Goal: Task Accomplishment & Management: Use online tool/utility

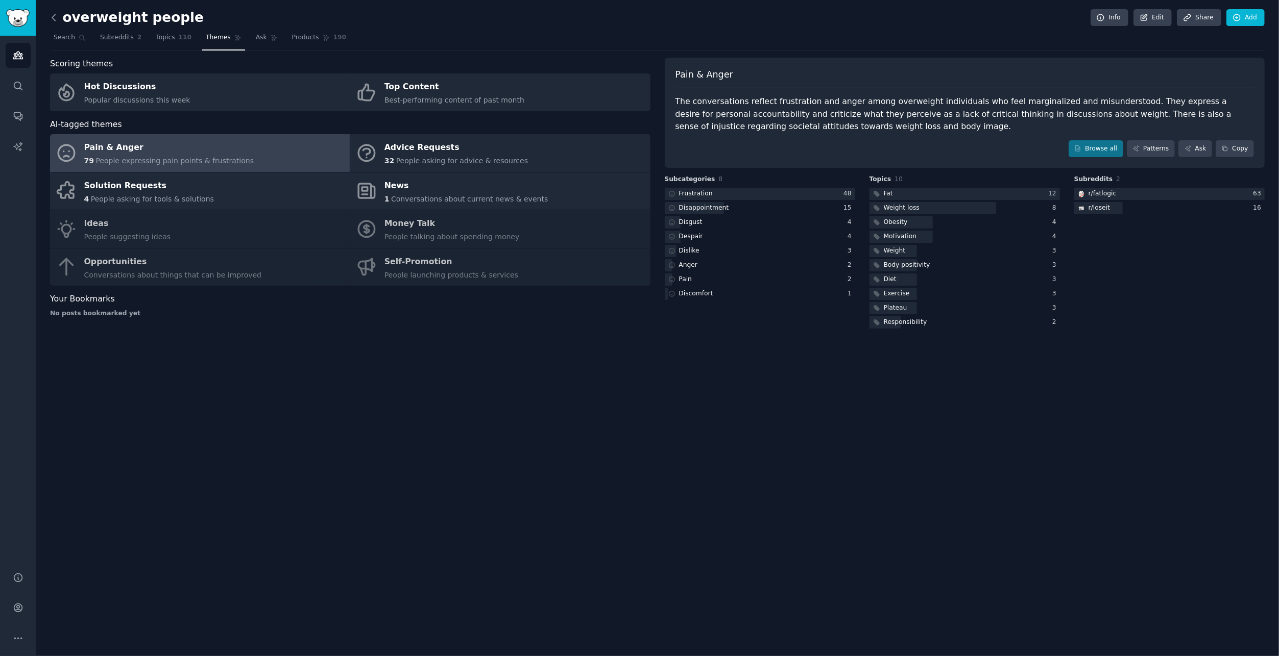
click at [57, 18] on icon at bounding box center [53, 17] width 11 height 11
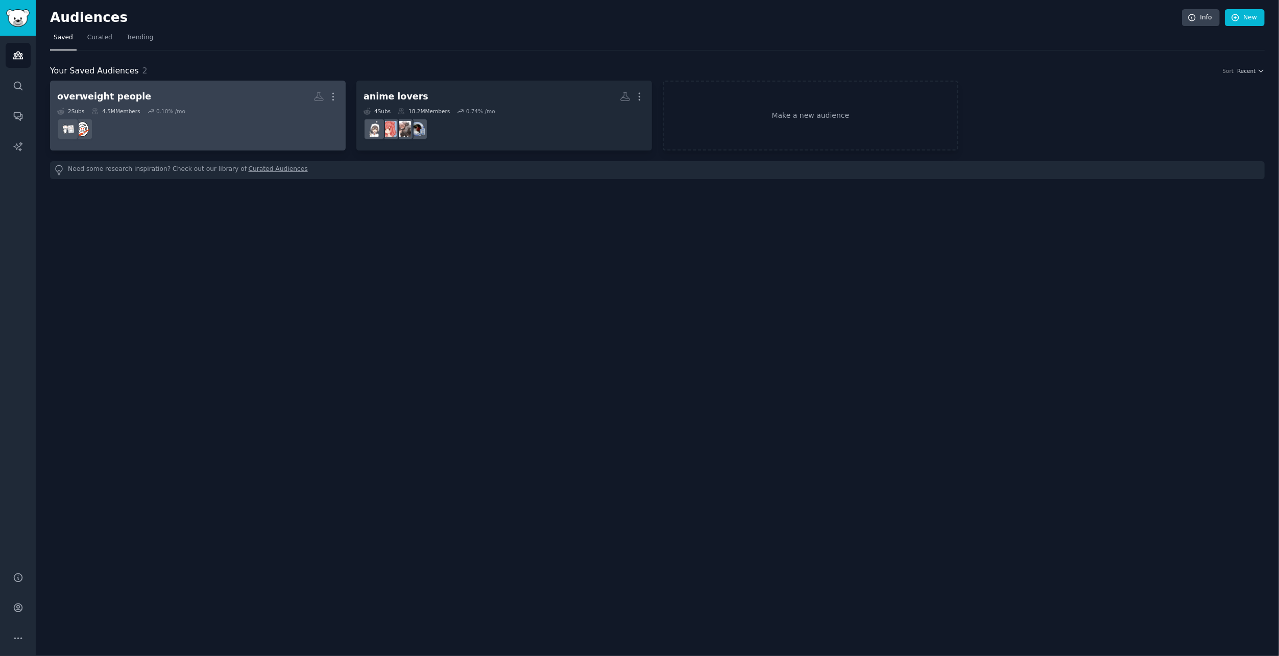
click at [259, 103] on h2 "overweight people More" at bounding box center [197, 97] width 281 height 18
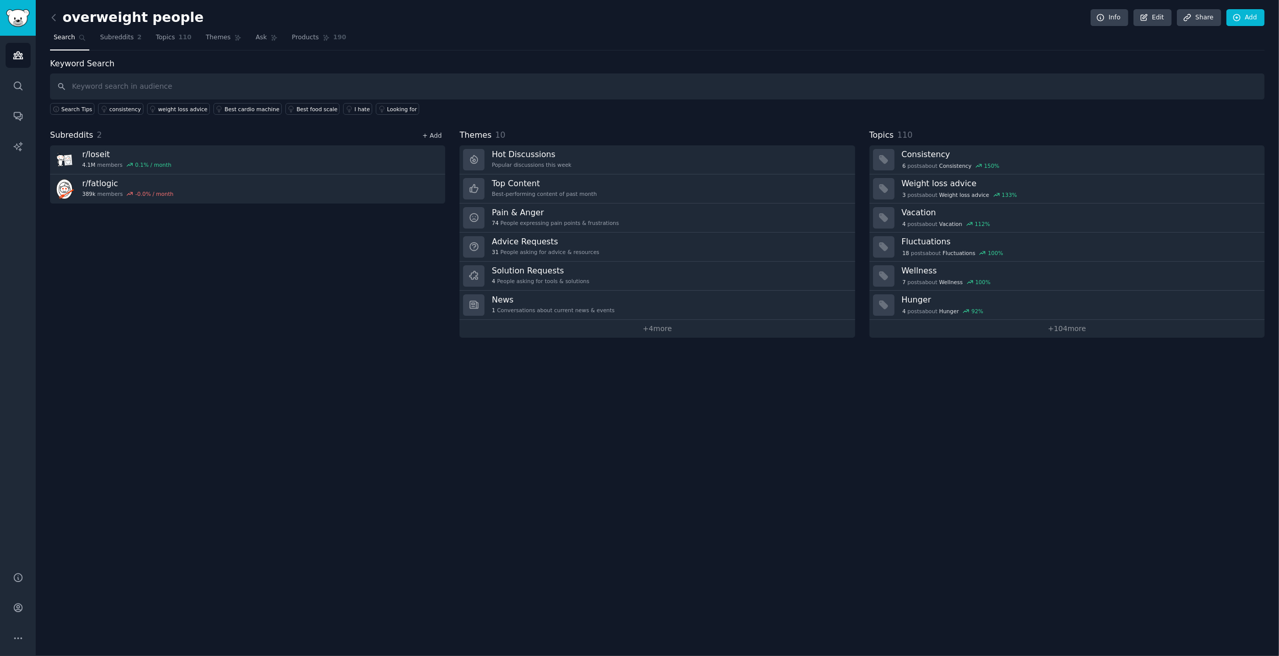
click at [433, 135] on link "+ Add" at bounding box center [431, 135] width 19 height 7
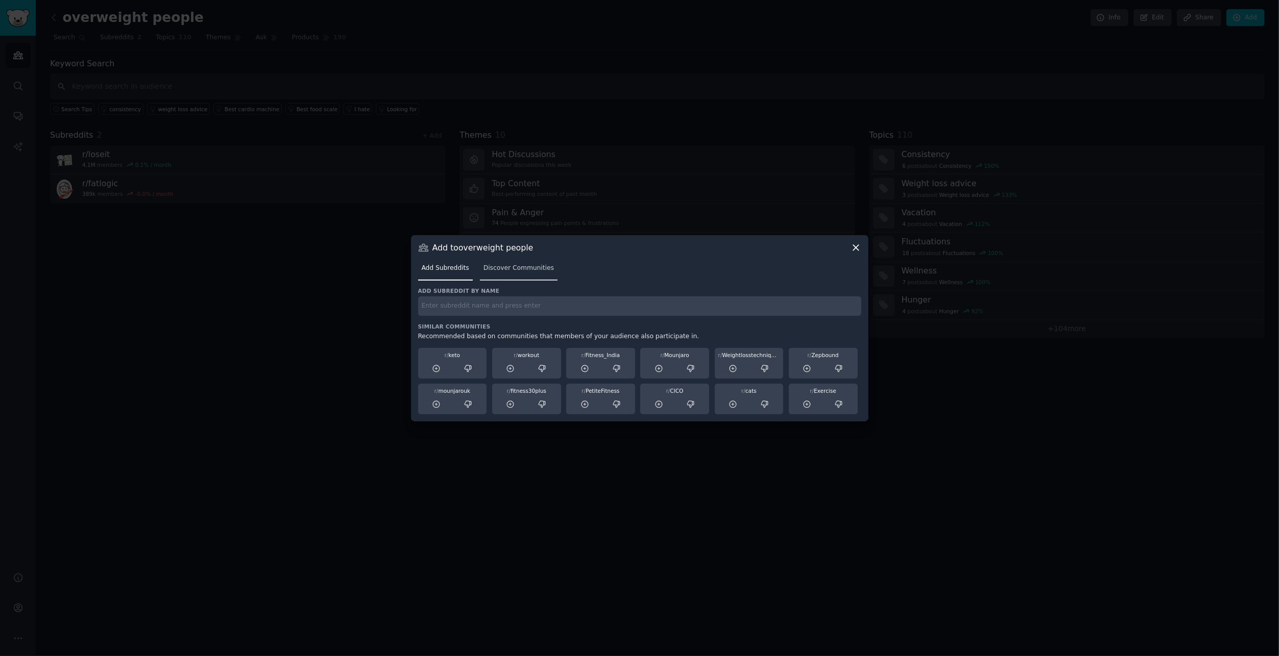
click at [521, 264] on span "Discover Communities" at bounding box center [518, 268] width 70 height 9
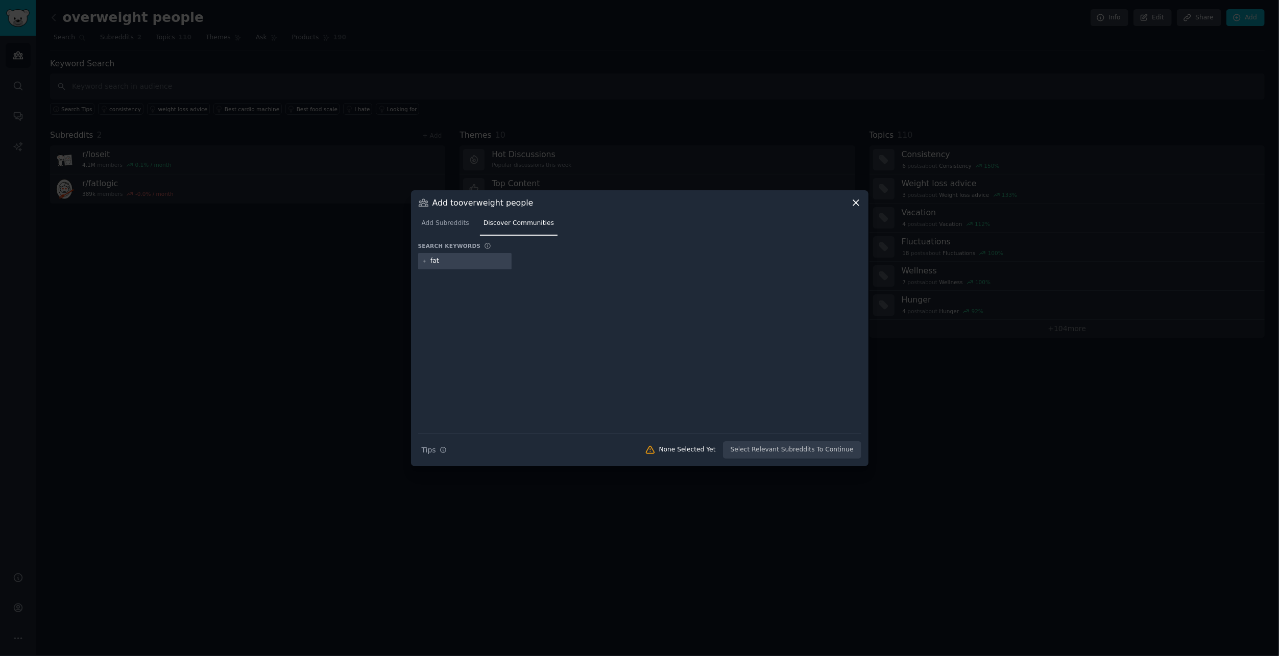
click at [425, 262] on icon at bounding box center [425, 262] width 6 height 6
click at [424, 261] on icon at bounding box center [424, 261] width 3 height 3
click at [457, 264] on input "fat" at bounding box center [469, 261] width 78 height 9
type input "fat, overweight"
type input "lose weight"
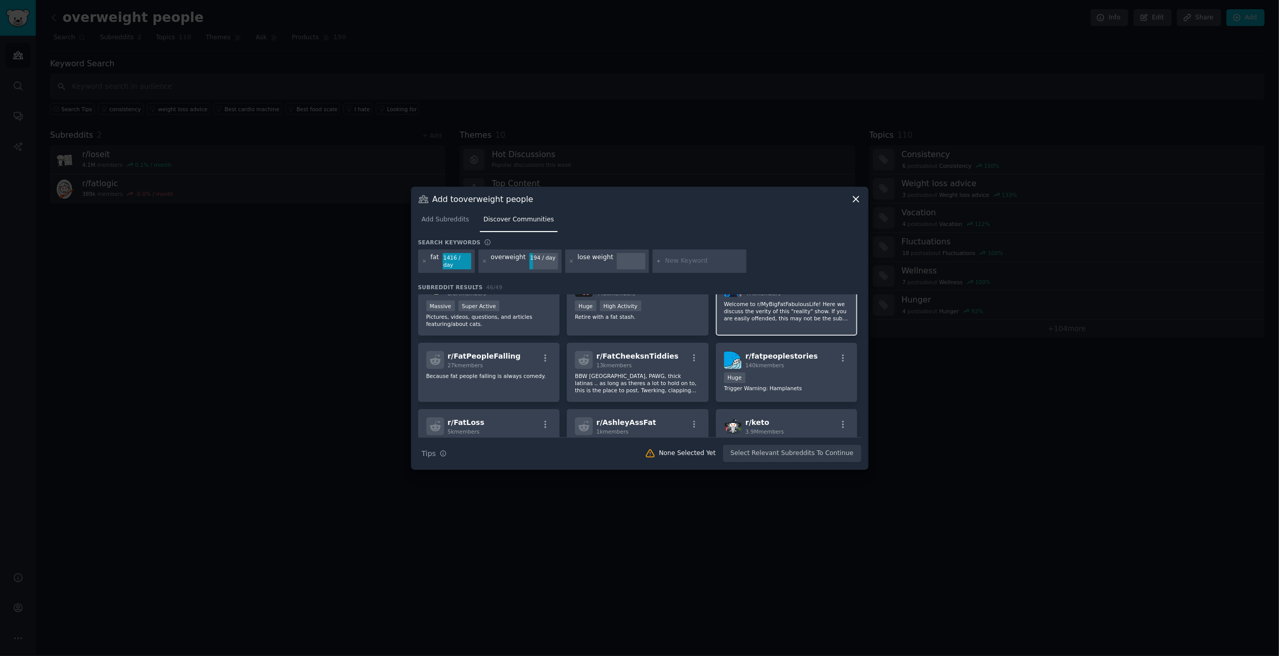
scroll to position [153, 0]
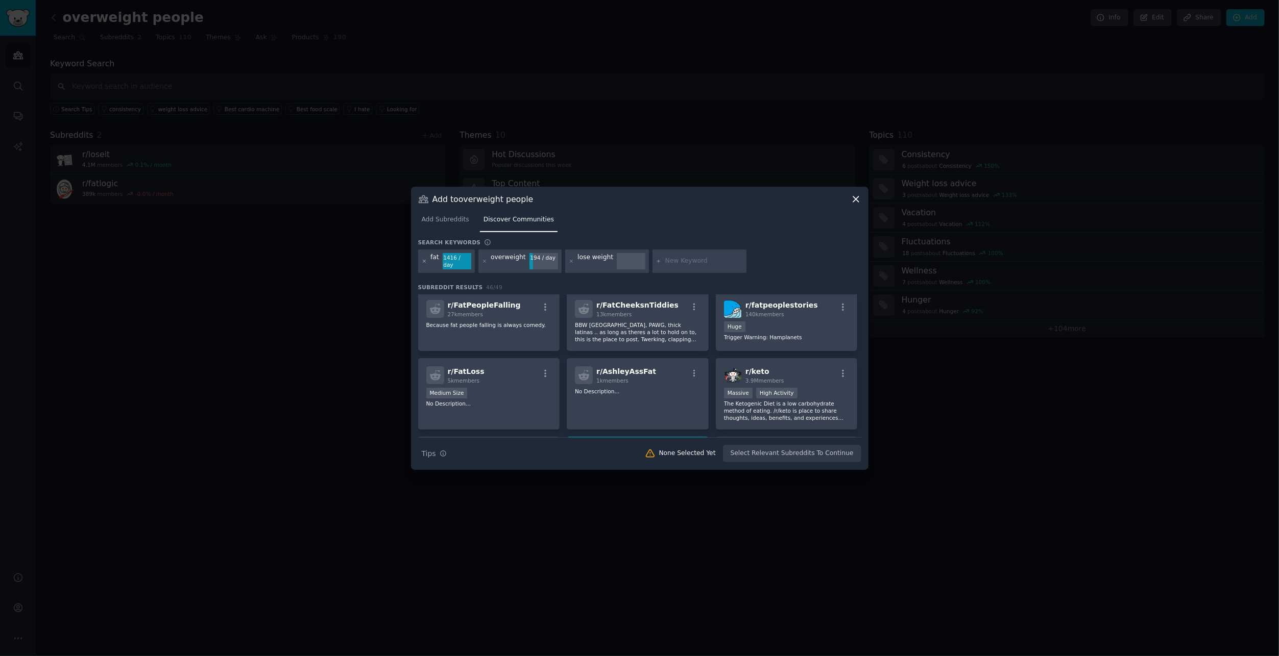
click at [422, 261] on icon at bounding box center [425, 262] width 6 height 6
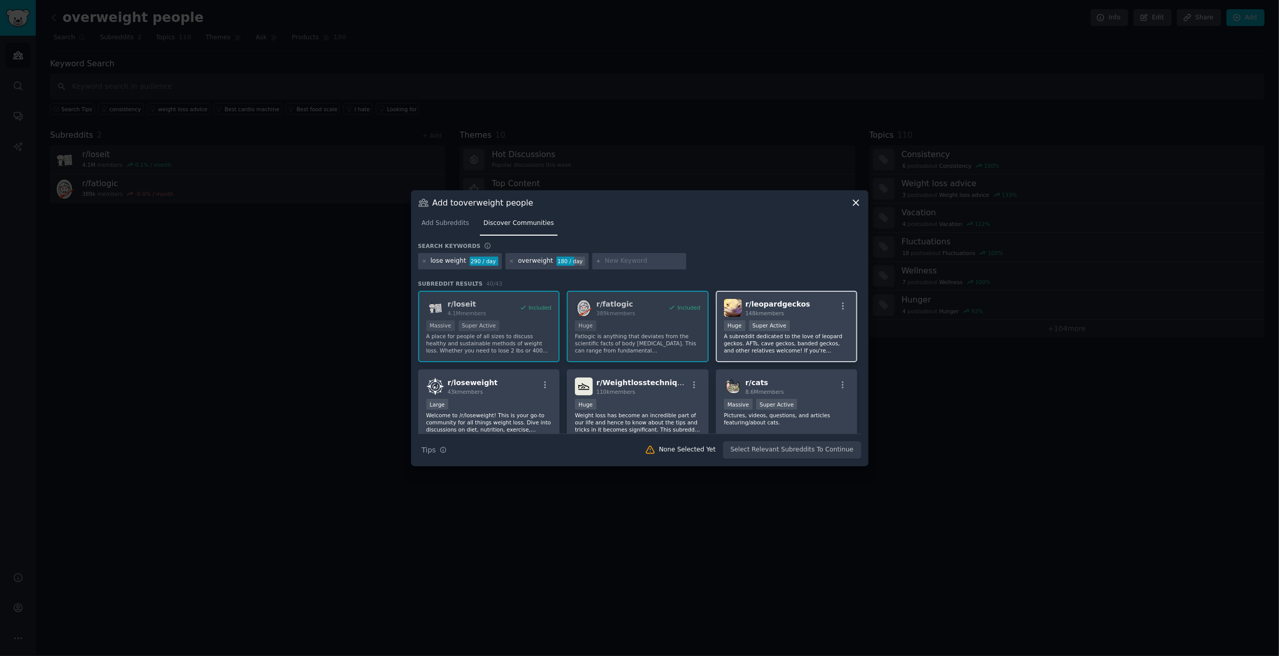
scroll to position [51, 0]
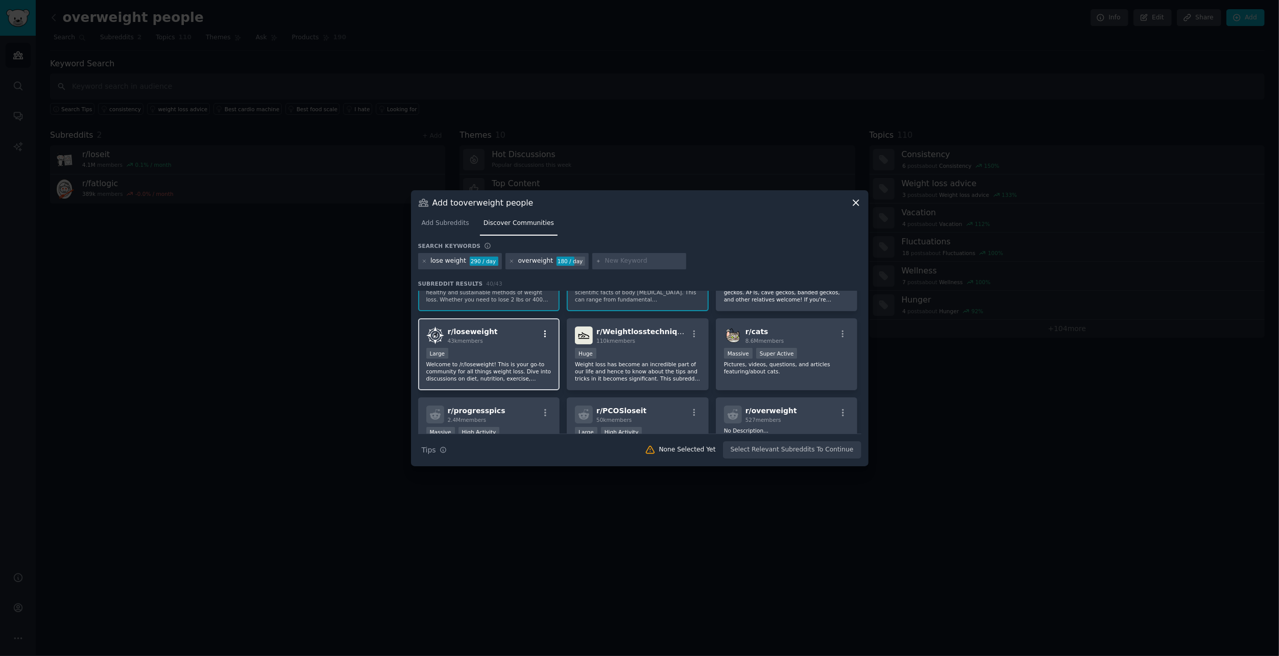
click at [546, 333] on icon "button" at bounding box center [545, 334] width 9 height 9
click at [496, 334] on div "r/ loseweight 43k members Relevant Subreddit Add to your audience Show More Det…" at bounding box center [489, 336] width 126 height 18
click at [643, 343] on div "110k members" at bounding box center [641, 340] width 91 height 7
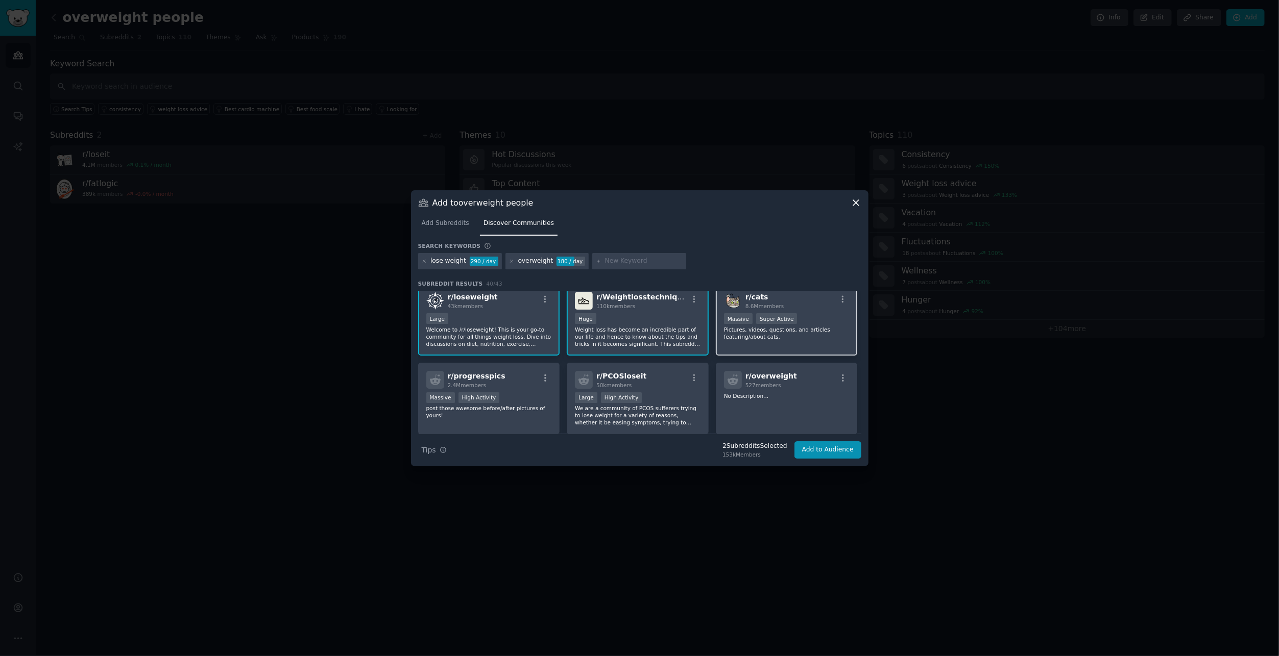
scroll to position [102, 0]
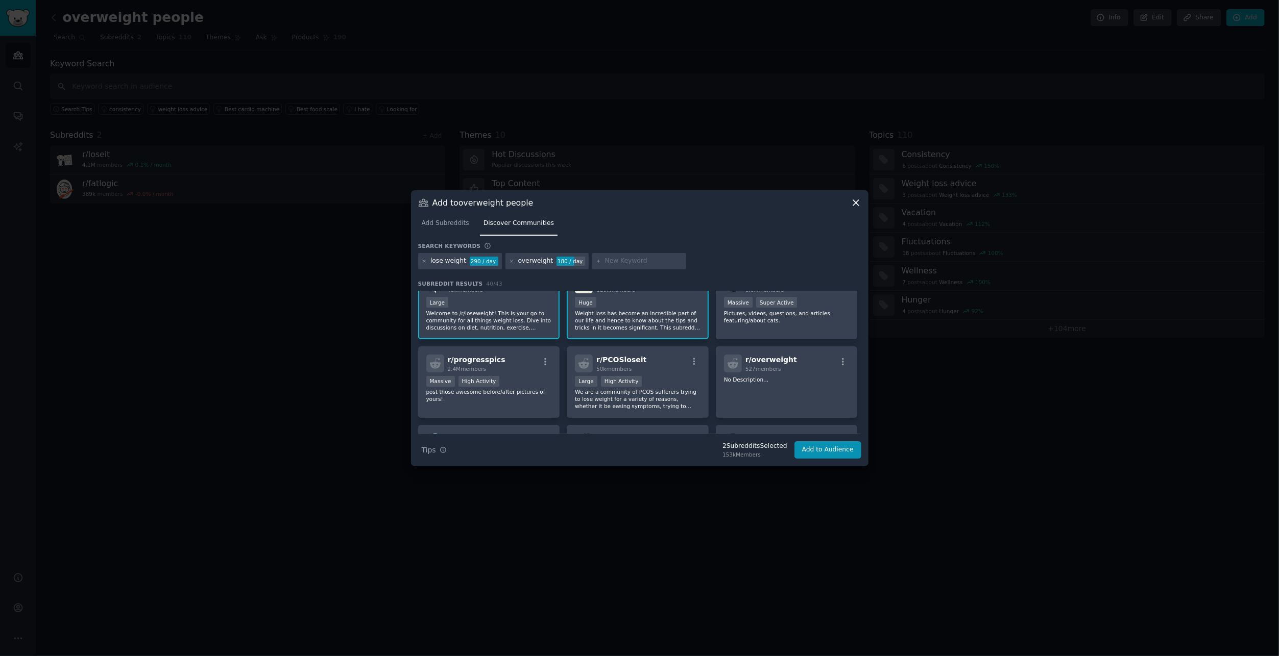
click at [618, 265] on input "text" at bounding box center [644, 261] width 78 height 9
type input "overweight health issues"
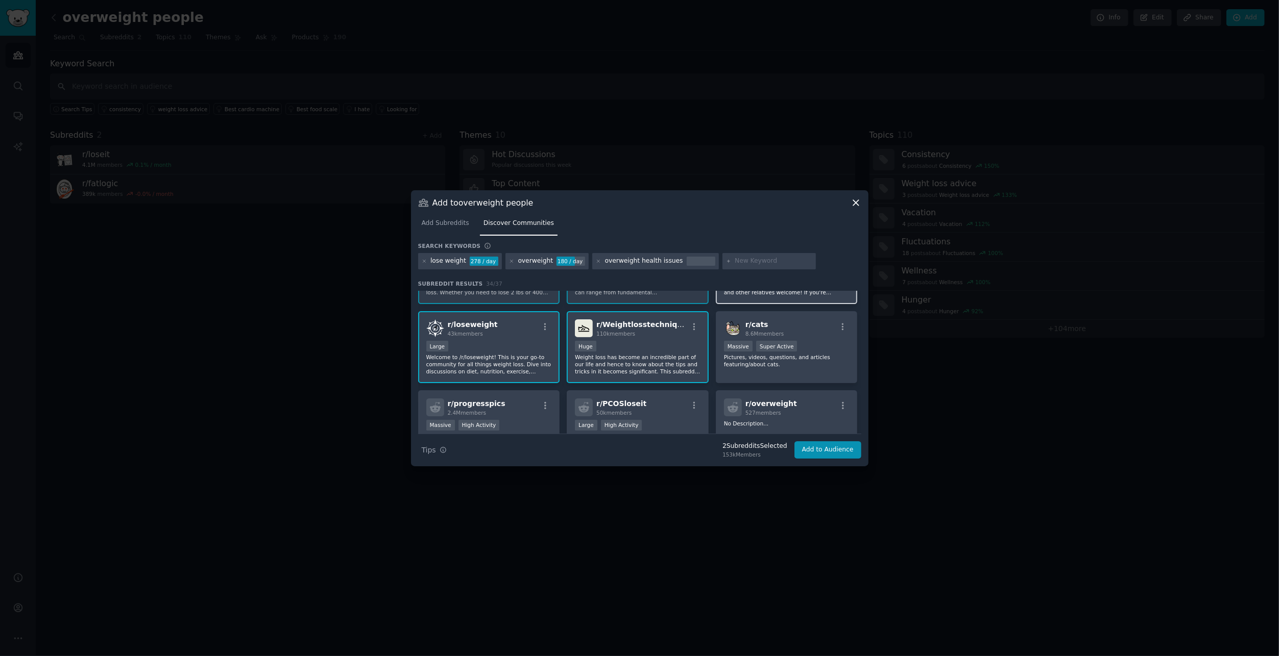
scroll to position [102, 0]
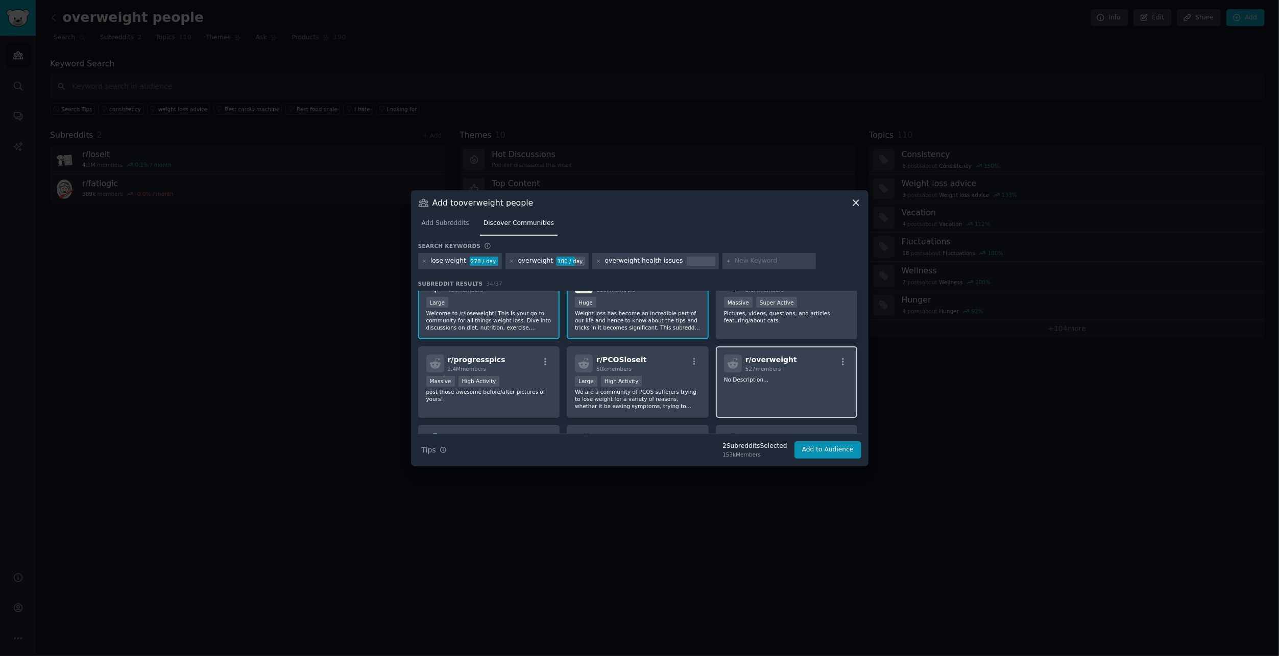
click at [737, 372] on div at bounding box center [733, 364] width 18 height 18
click at [663, 365] on div "r/ PCOSloseit 50k members" at bounding box center [638, 364] width 126 height 18
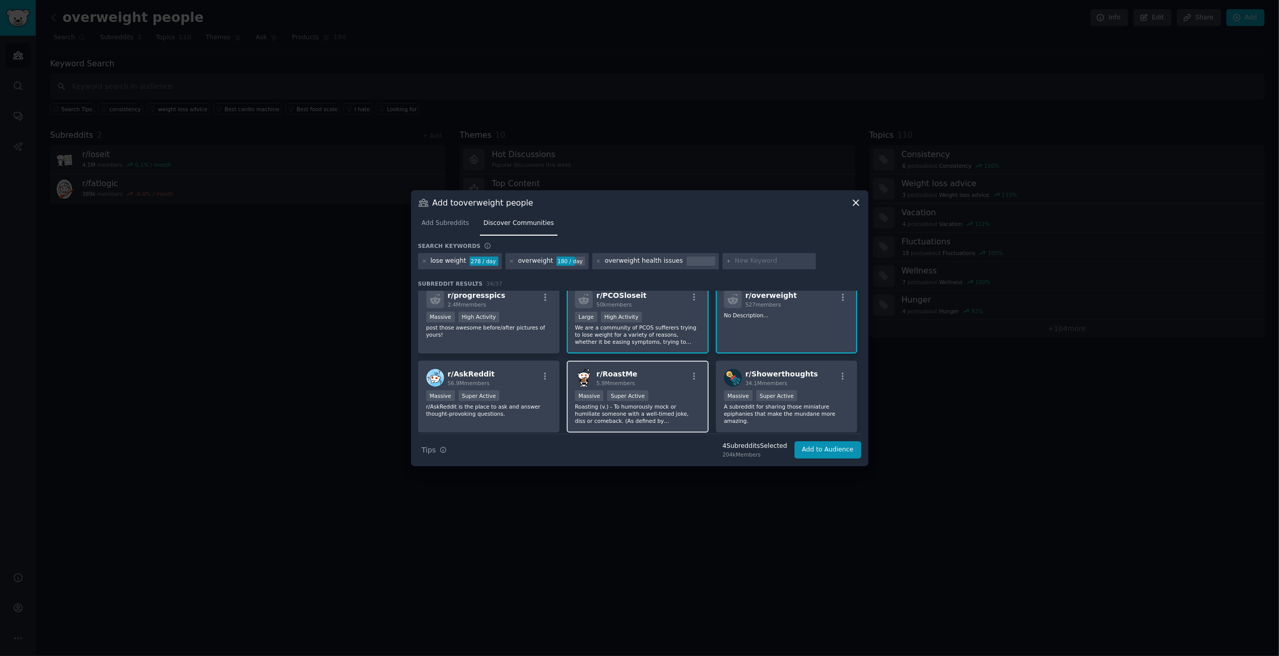
scroll to position [153, 0]
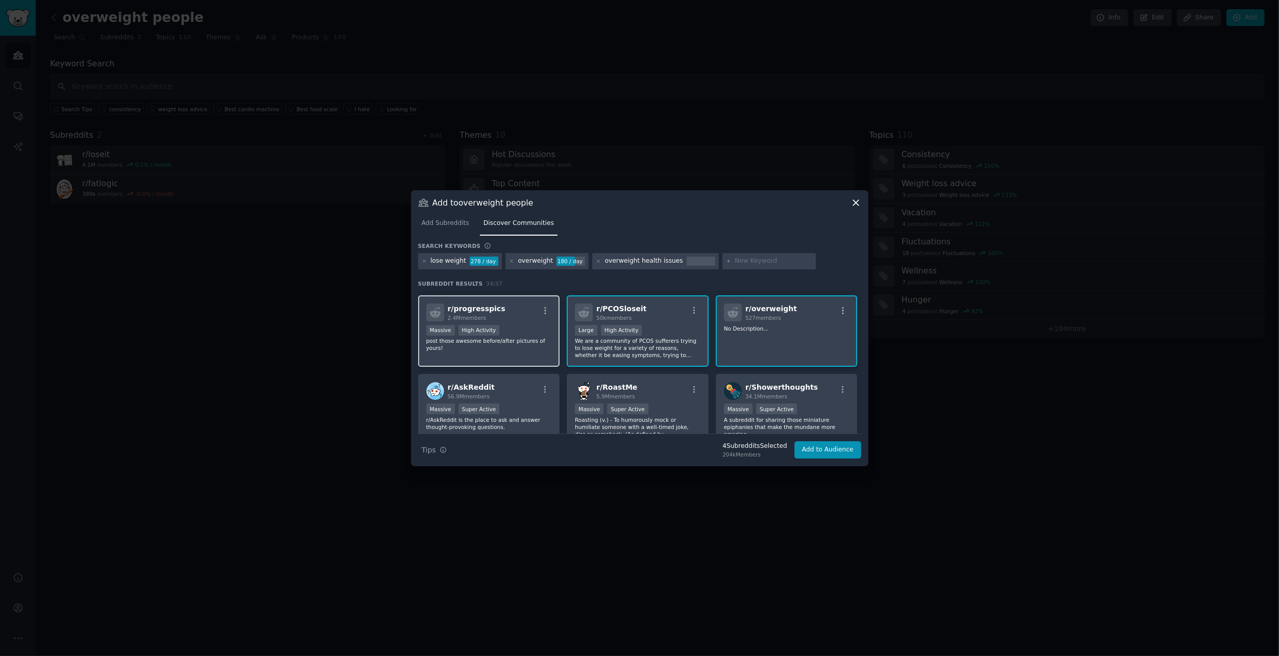
click at [528, 341] on p "post those awesome before/after pictures of yours!" at bounding box center [489, 344] width 126 height 14
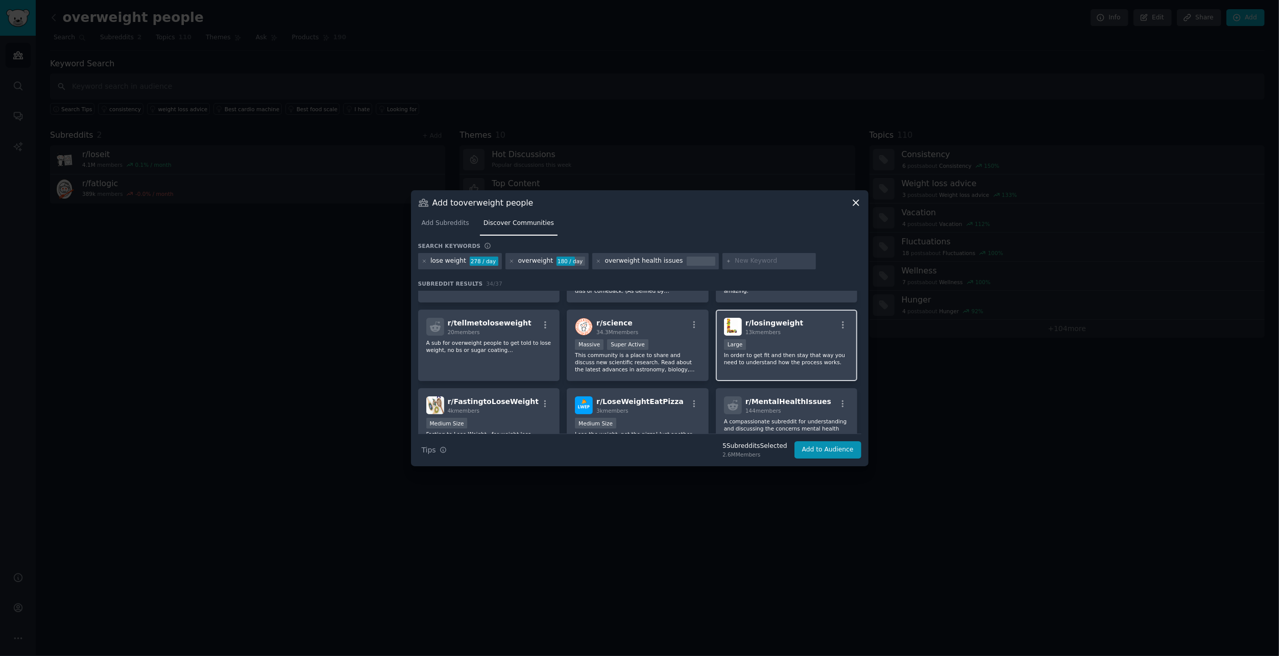
scroll to position [306, 0]
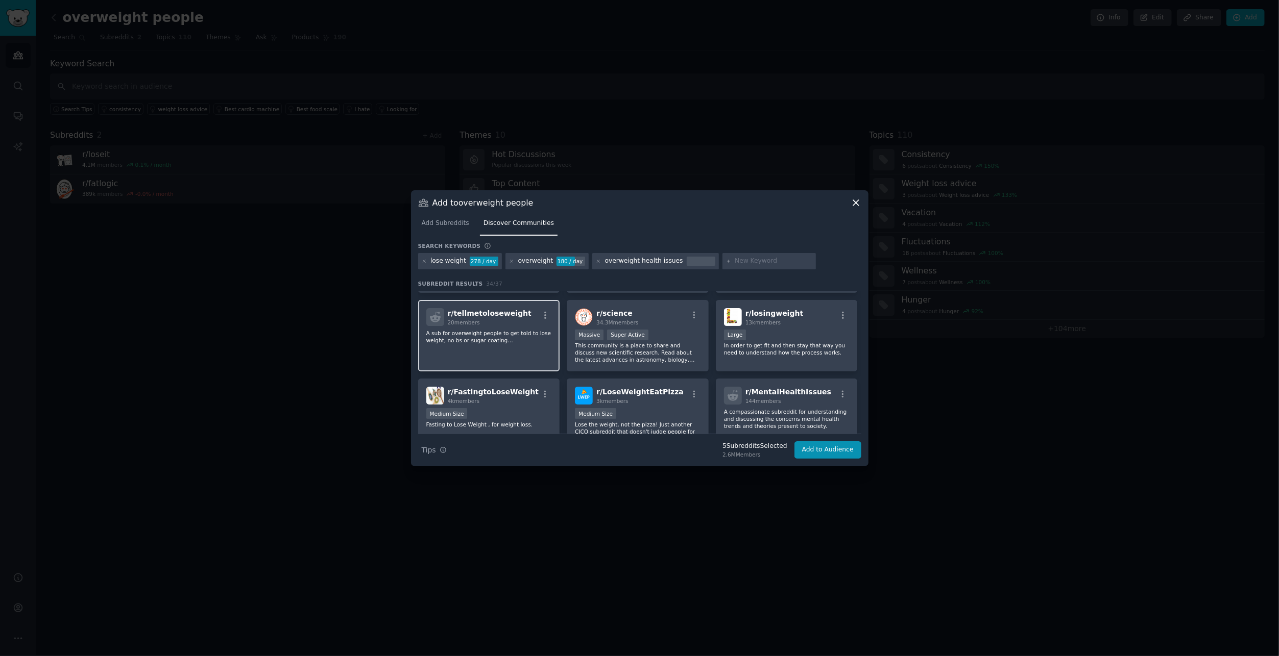
click at [527, 353] on div "r/ tellmetoloseweight 20 members A sub for overweight people to get told to los…" at bounding box center [489, 336] width 142 height 72
click at [801, 324] on div "r/ losingweight 13k members" at bounding box center [787, 317] width 126 height 18
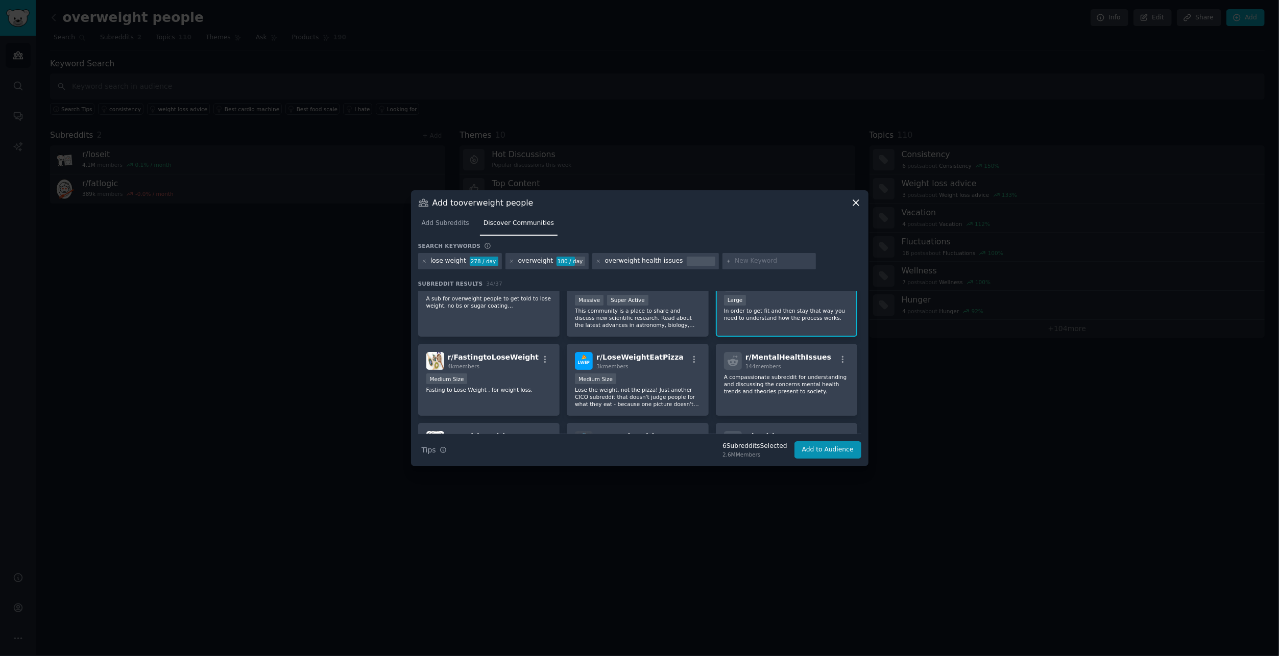
scroll to position [357, 0]
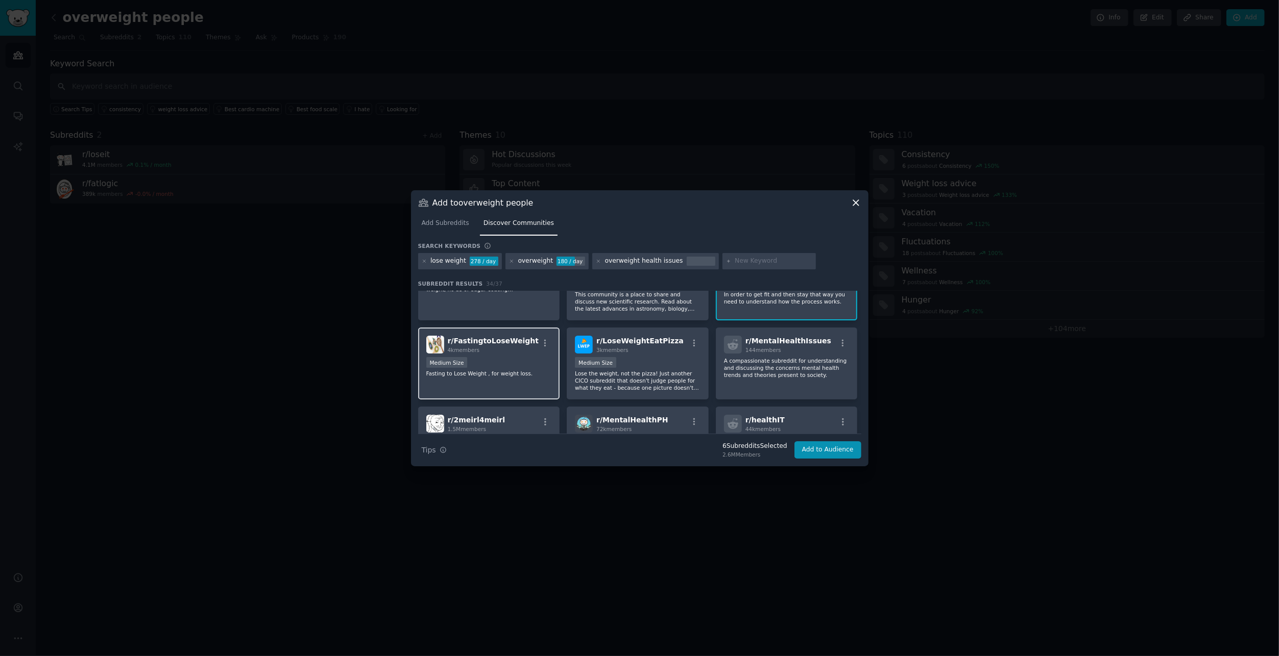
click at [522, 356] on div "r/ FastingtoLoseWeight 4k members Medium Size Fasting to Lose Weight , for weig…" at bounding box center [489, 364] width 142 height 72
click at [667, 353] on div "3k members" at bounding box center [639, 350] width 87 height 7
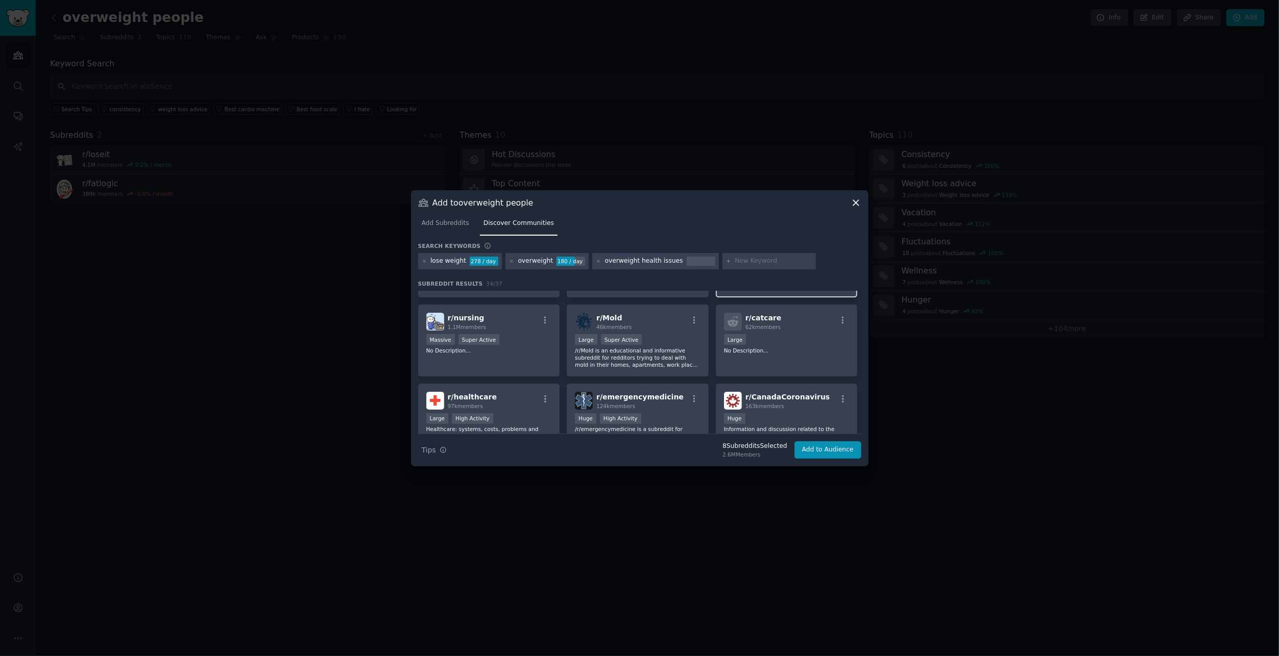
scroll to position [562, 0]
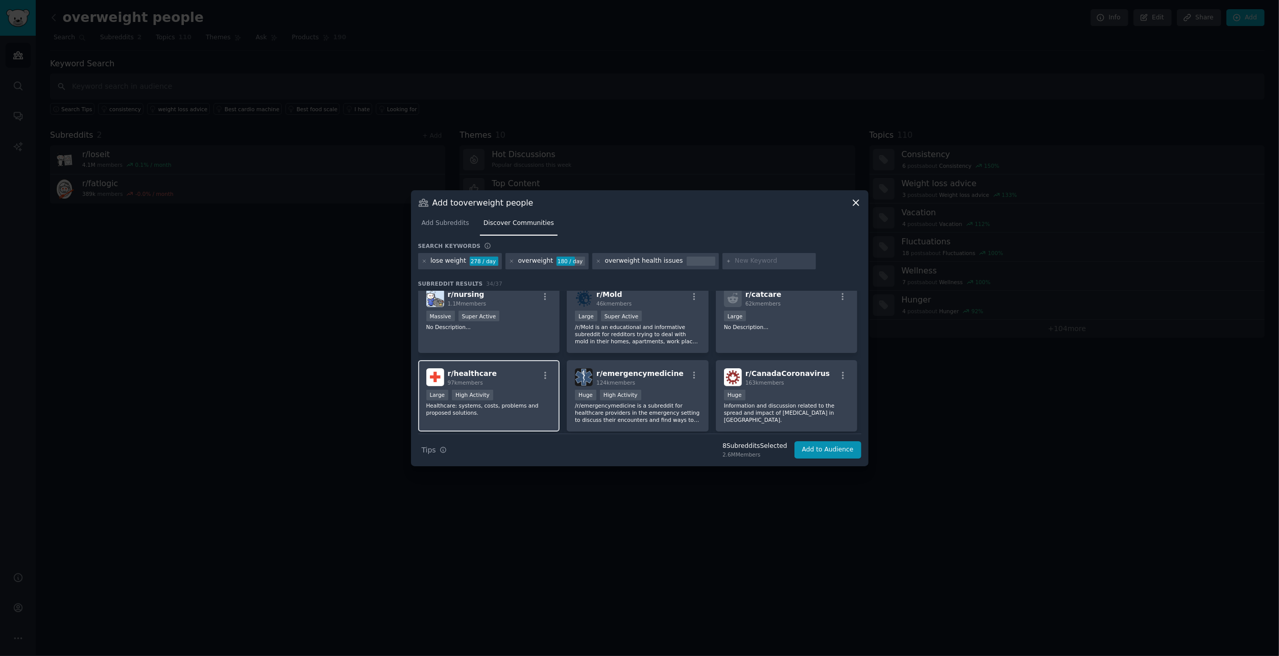
click at [515, 382] on div "r/ healthcare 97k members" at bounding box center [489, 378] width 126 height 18
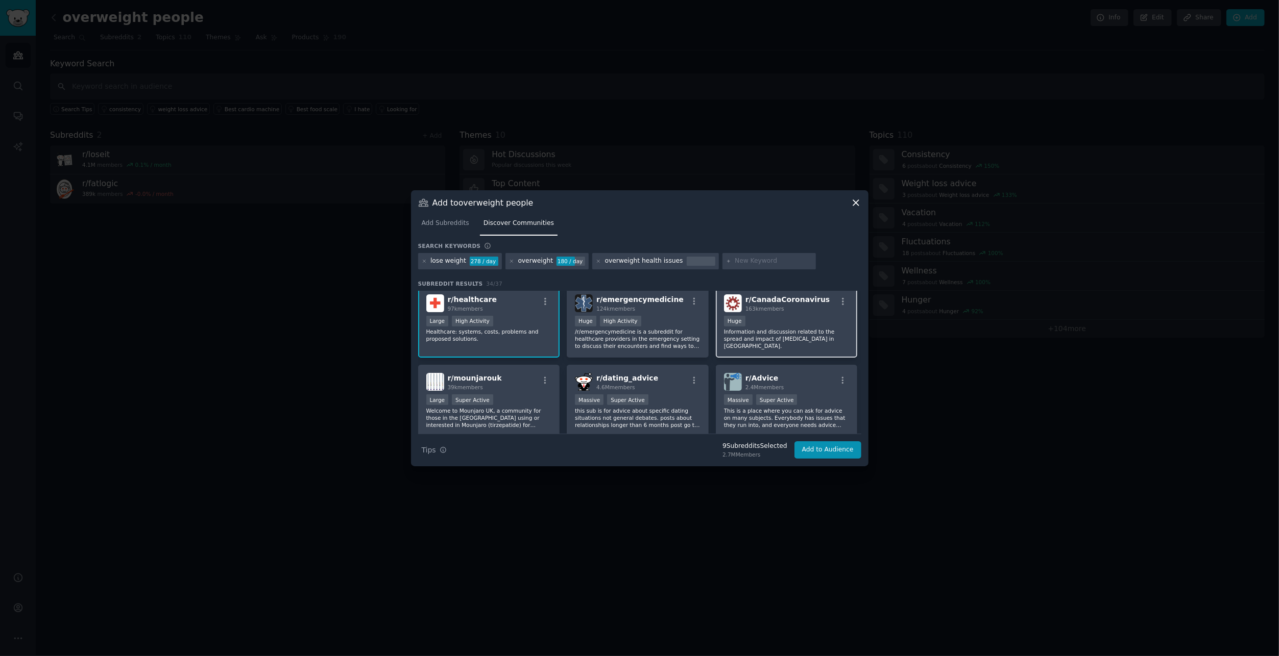
scroll to position [715, 0]
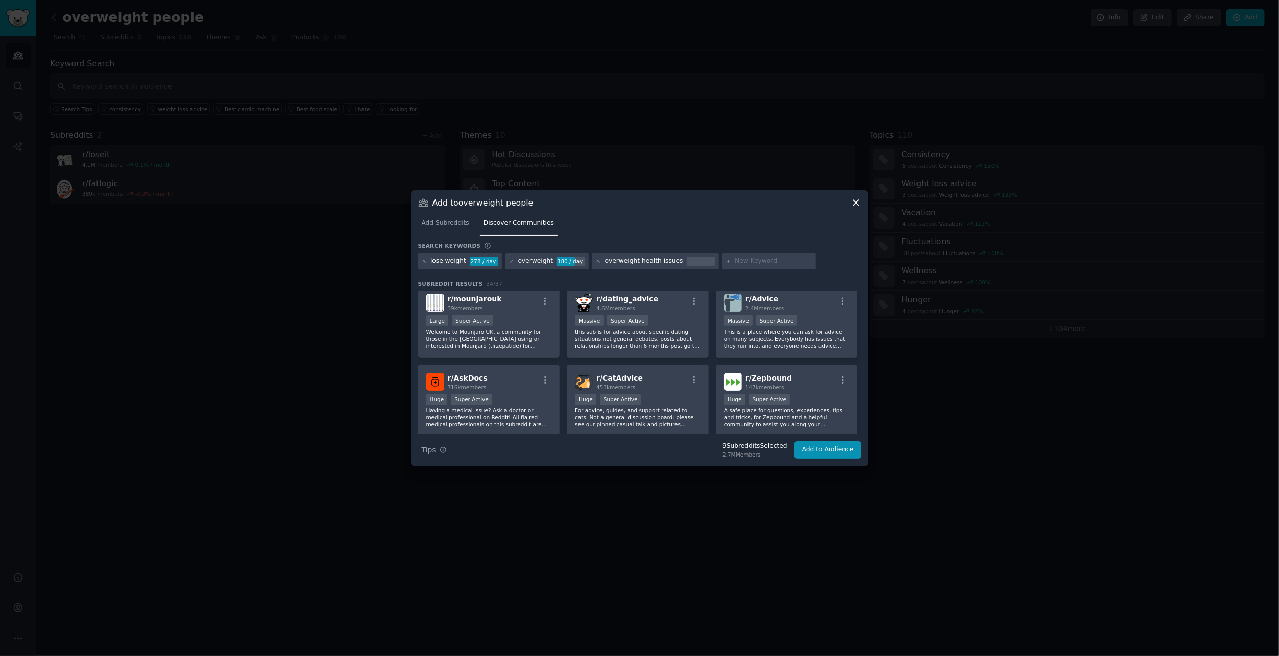
click at [762, 255] on div at bounding box center [769, 261] width 94 height 16
click at [761, 258] on input "text" at bounding box center [774, 261] width 78 height 9
type input "health"
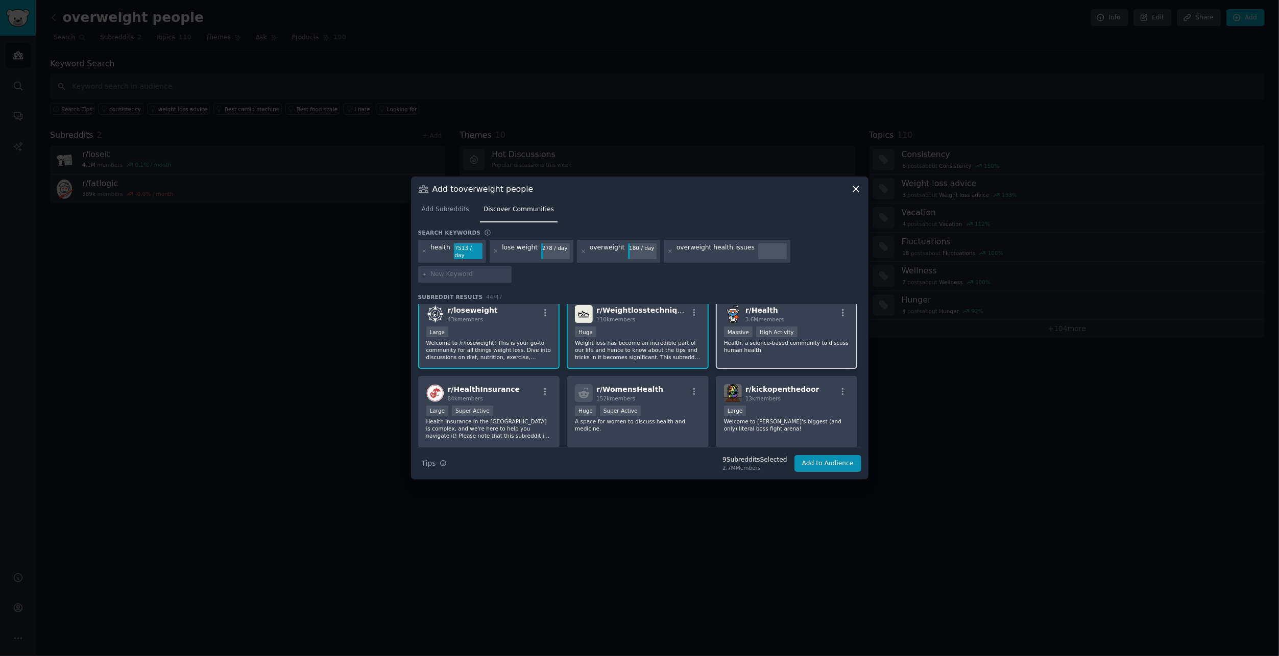
scroll to position [102, 0]
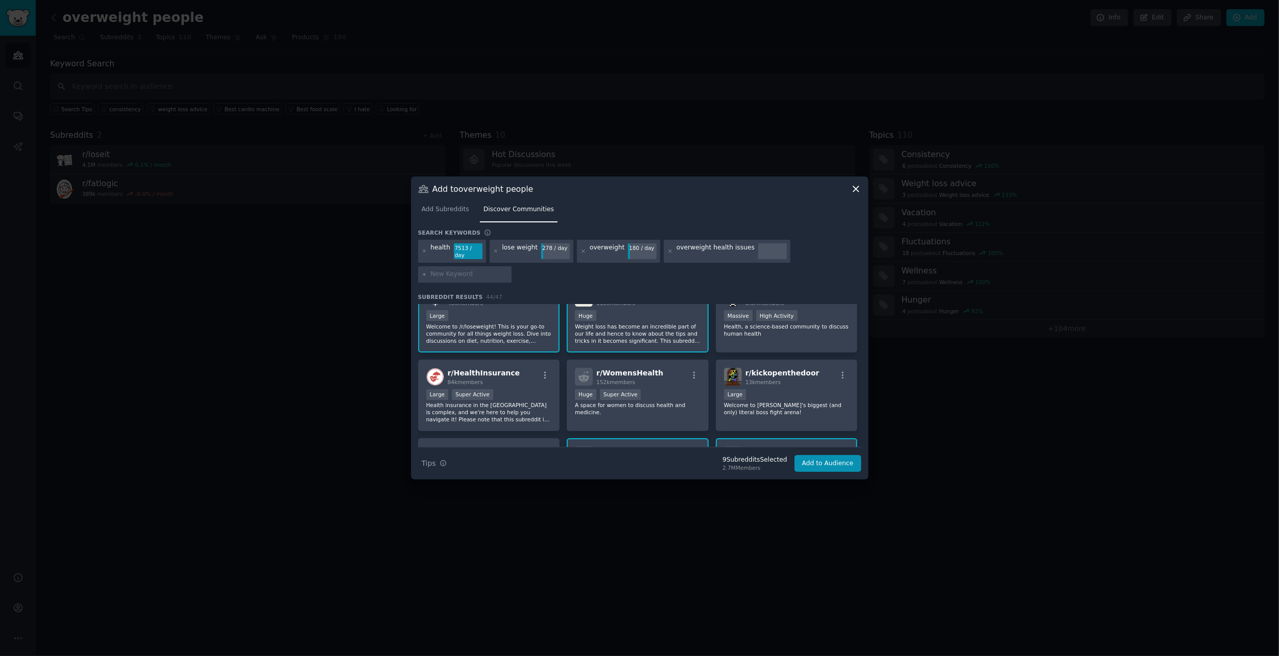
click at [471, 276] on input "text" at bounding box center [469, 274] width 78 height 9
click at [469, 276] on input "text" at bounding box center [469, 274] width 78 height 9
type input "big boys"
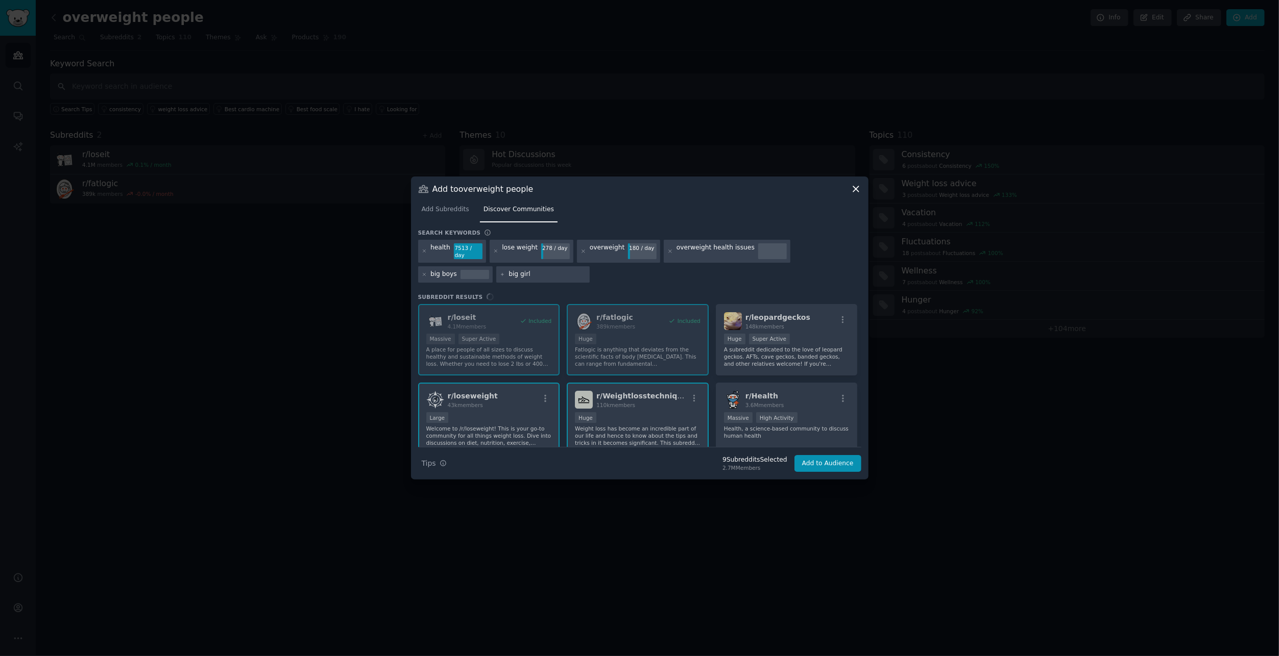
type input "big girls"
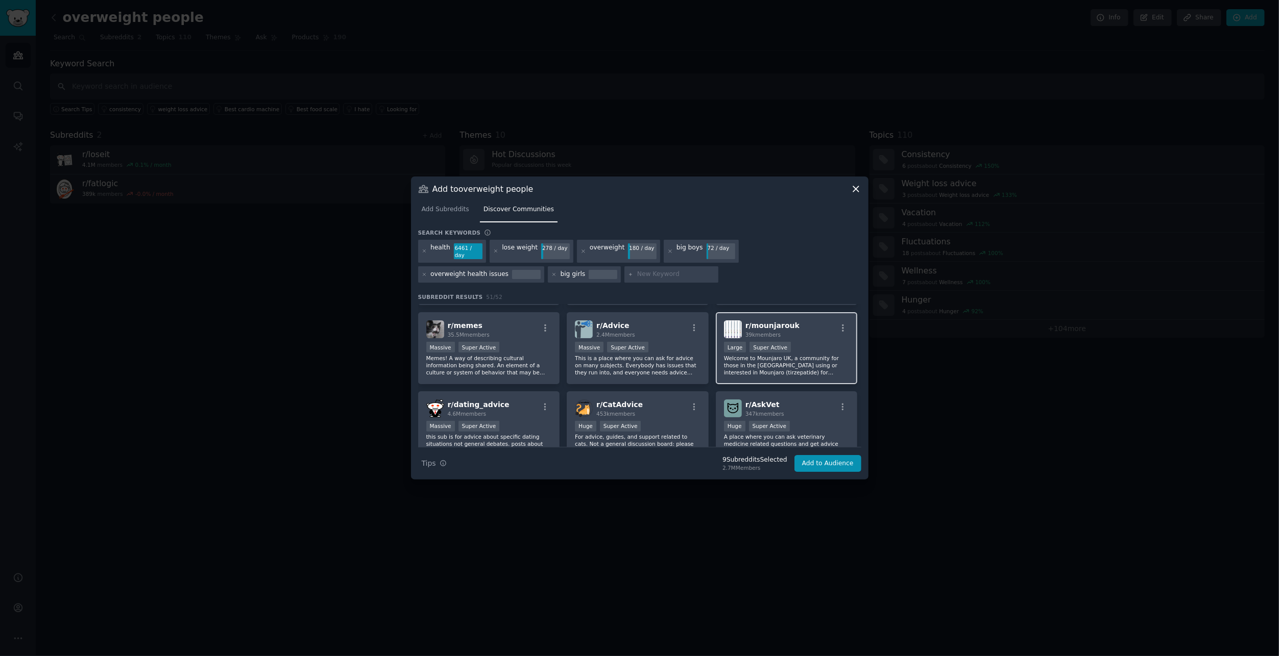
scroll to position [1225, 0]
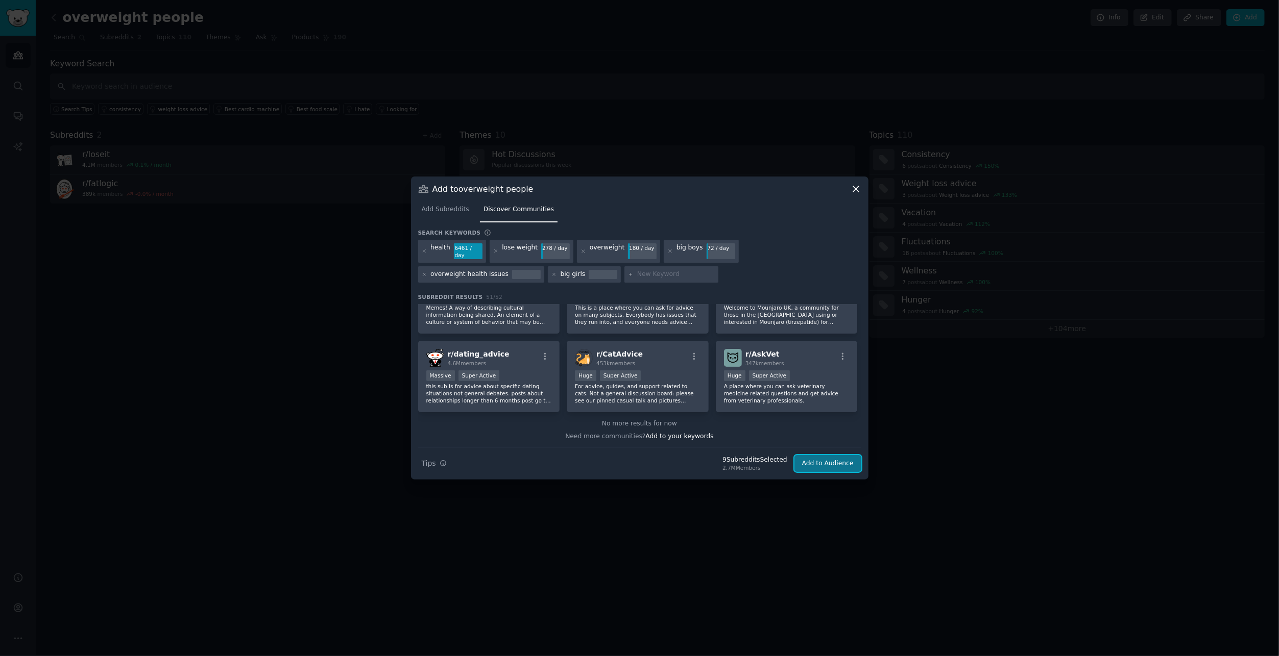
click at [843, 459] on button "Add to Audience" at bounding box center [827, 463] width 67 height 17
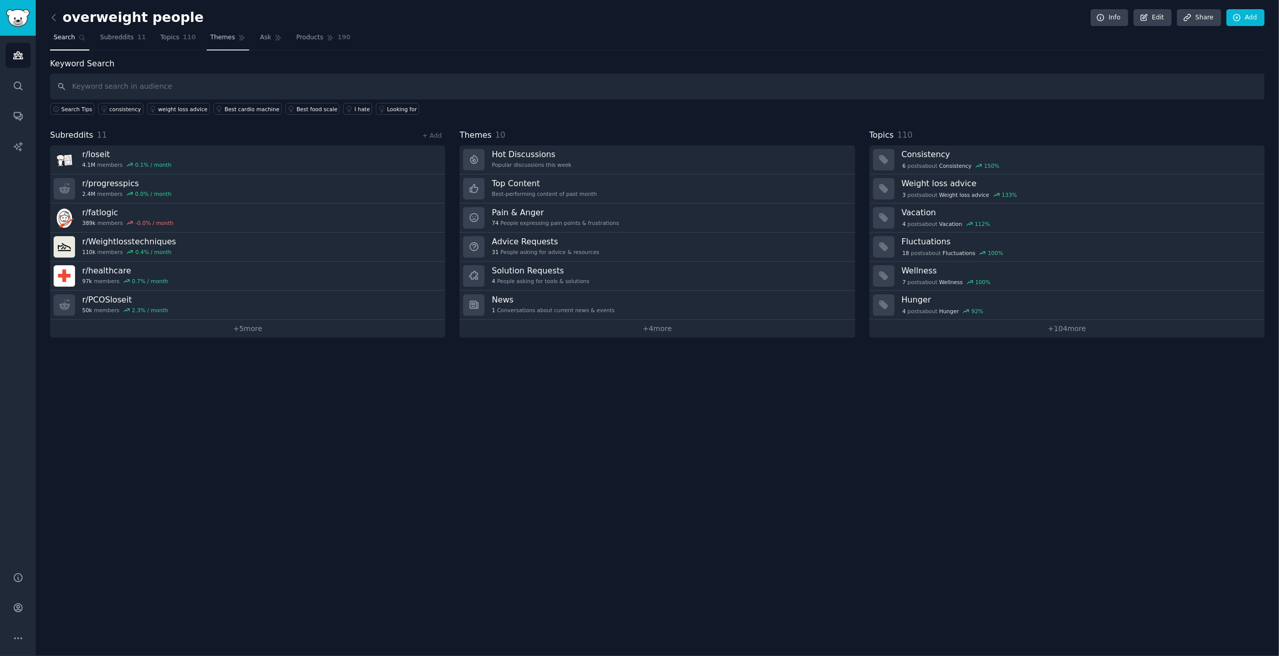
click at [211, 41] on span "Themes" at bounding box center [222, 37] width 25 height 9
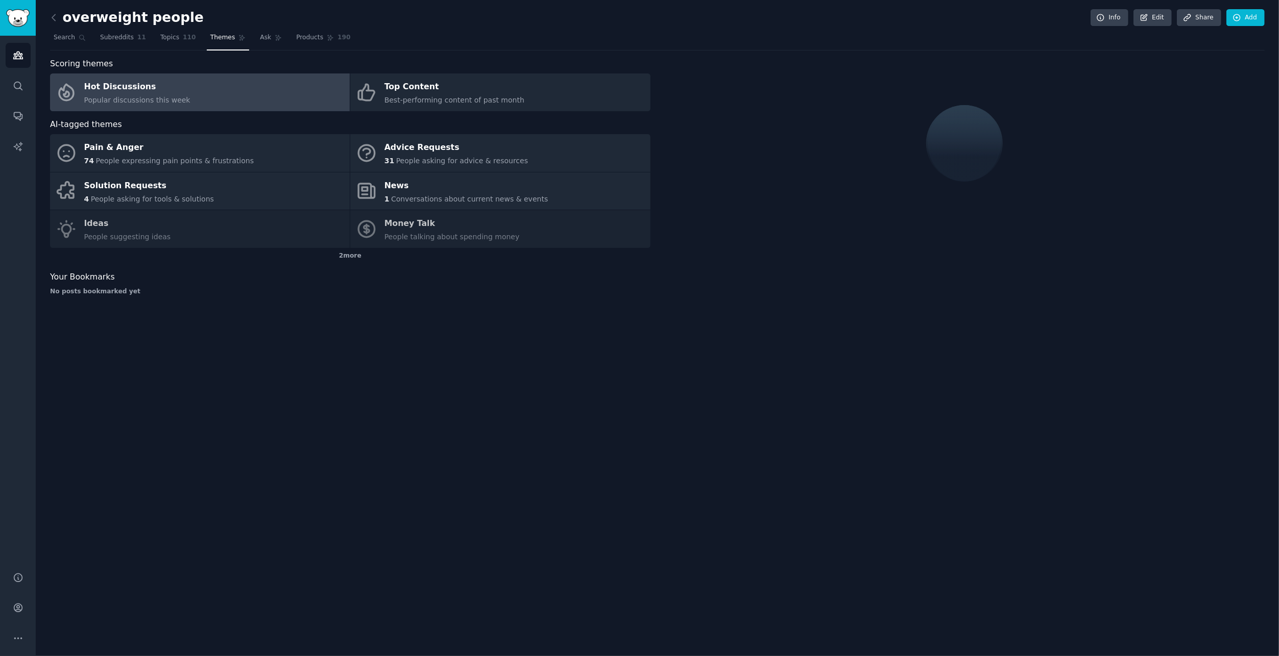
click at [348, 250] on div "2 more" at bounding box center [350, 256] width 600 height 16
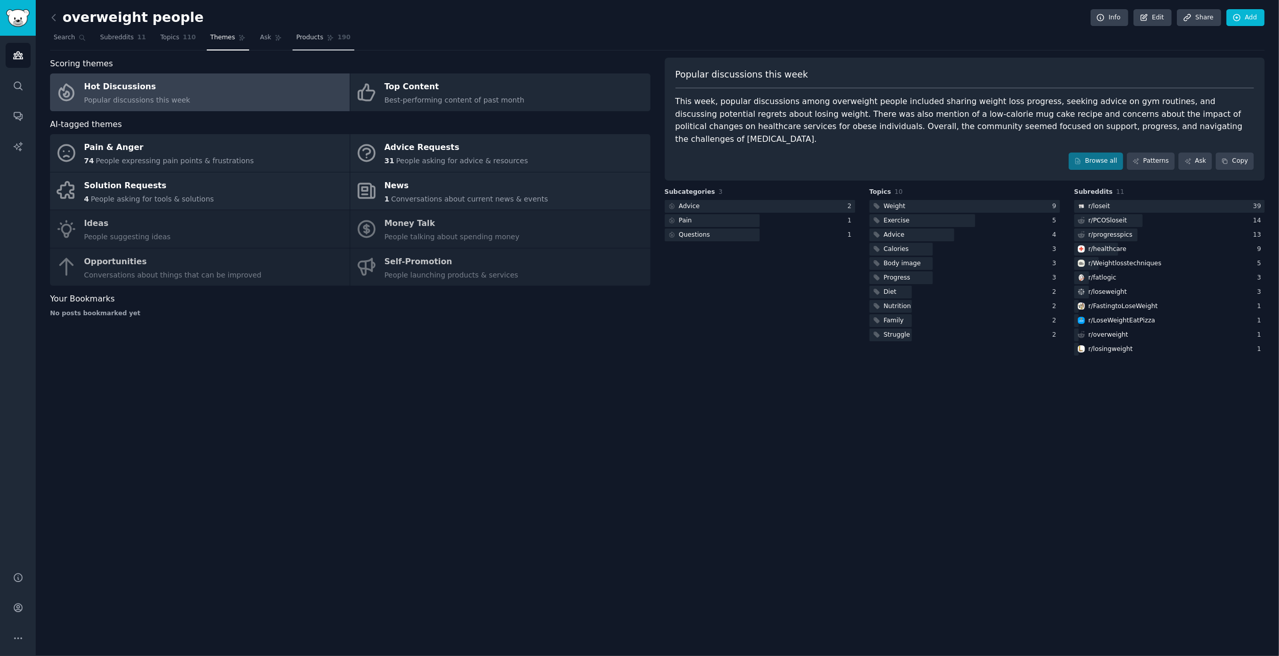
click at [325, 41] on link "Products 190" at bounding box center [322, 40] width 61 height 21
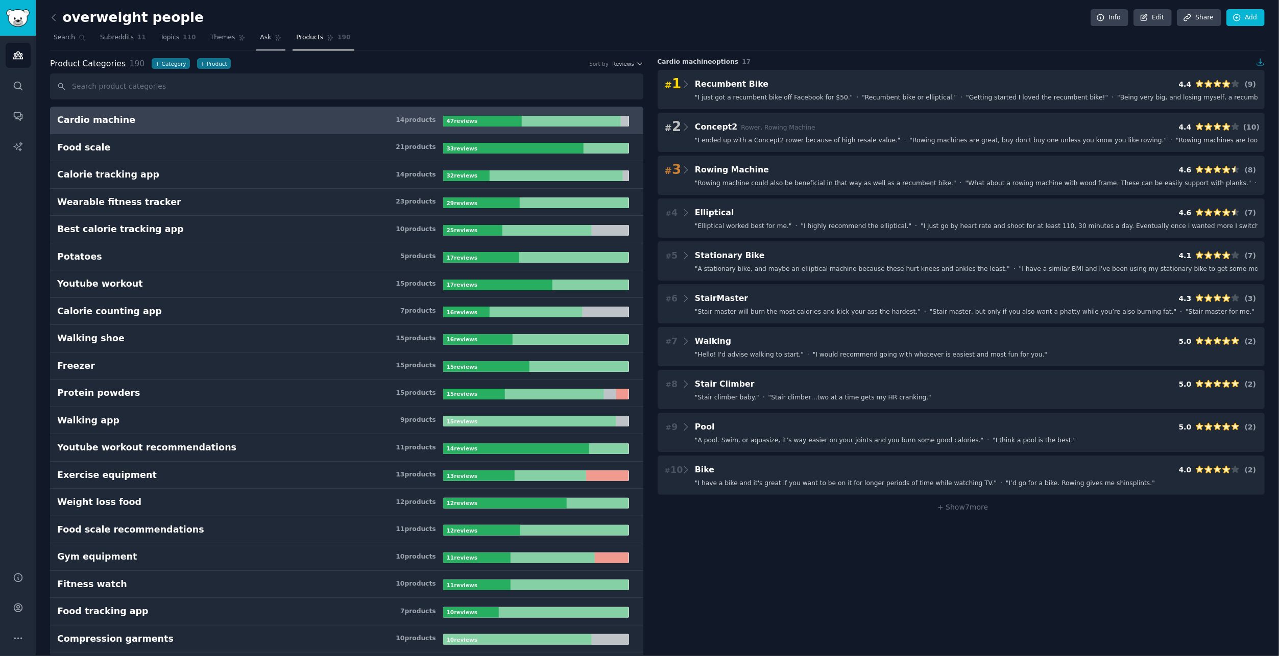
click at [256, 41] on link "Ask" at bounding box center [270, 40] width 29 height 21
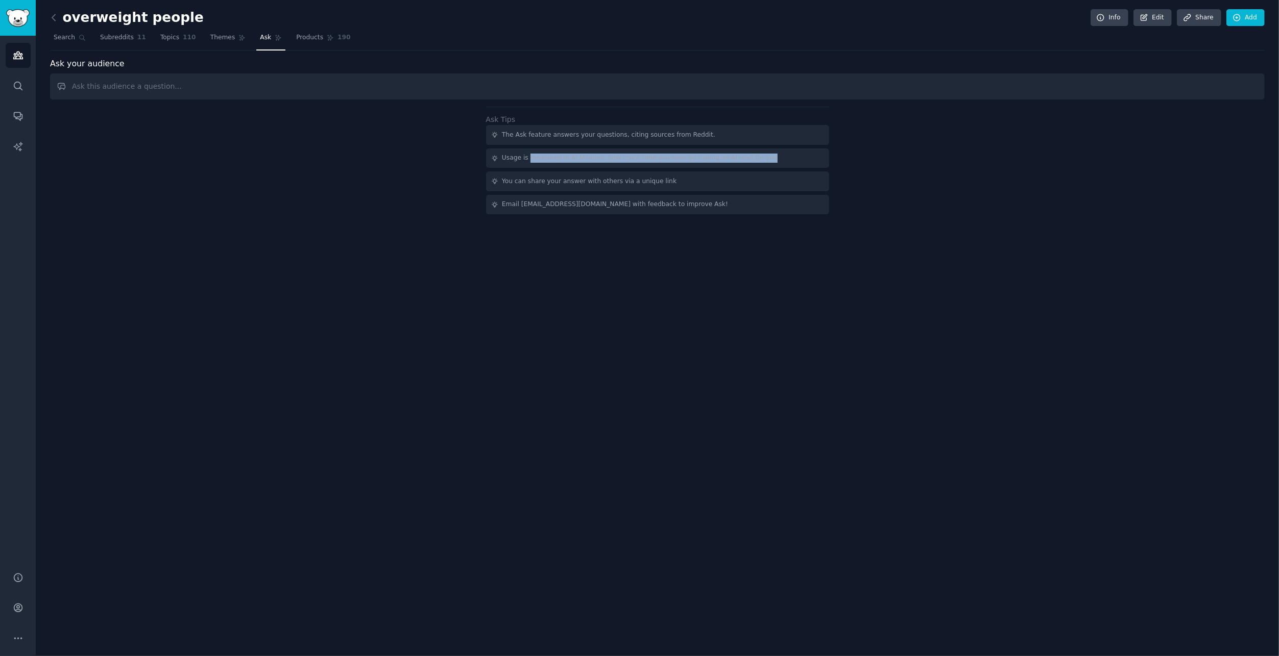
drag, startPoint x: 531, startPoint y: 157, endPoint x: 780, endPoint y: 161, distance: 249.6
click at [780, 161] on div "Usage is measured in AI Minutes, how much time you save by having an AI read fo…" at bounding box center [657, 159] width 343 height 20
click at [770, 161] on div "Usage is measured in AI Minutes, how much time you save by having an AI read fo…" at bounding box center [657, 159] width 343 height 20
click at [1111, 17] on link "Info" at bounding box center [1109, 17] width 38 height 17
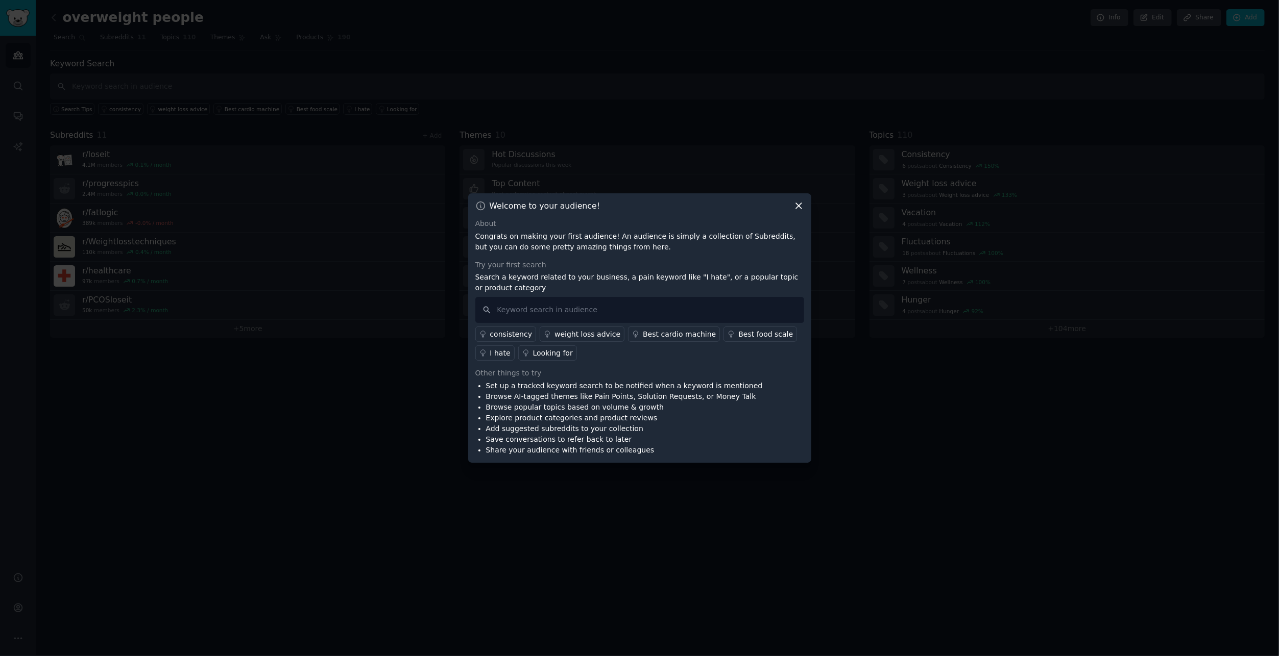
click at [798, 208] on icon at bounding box center [798, 206] width 11 height 11
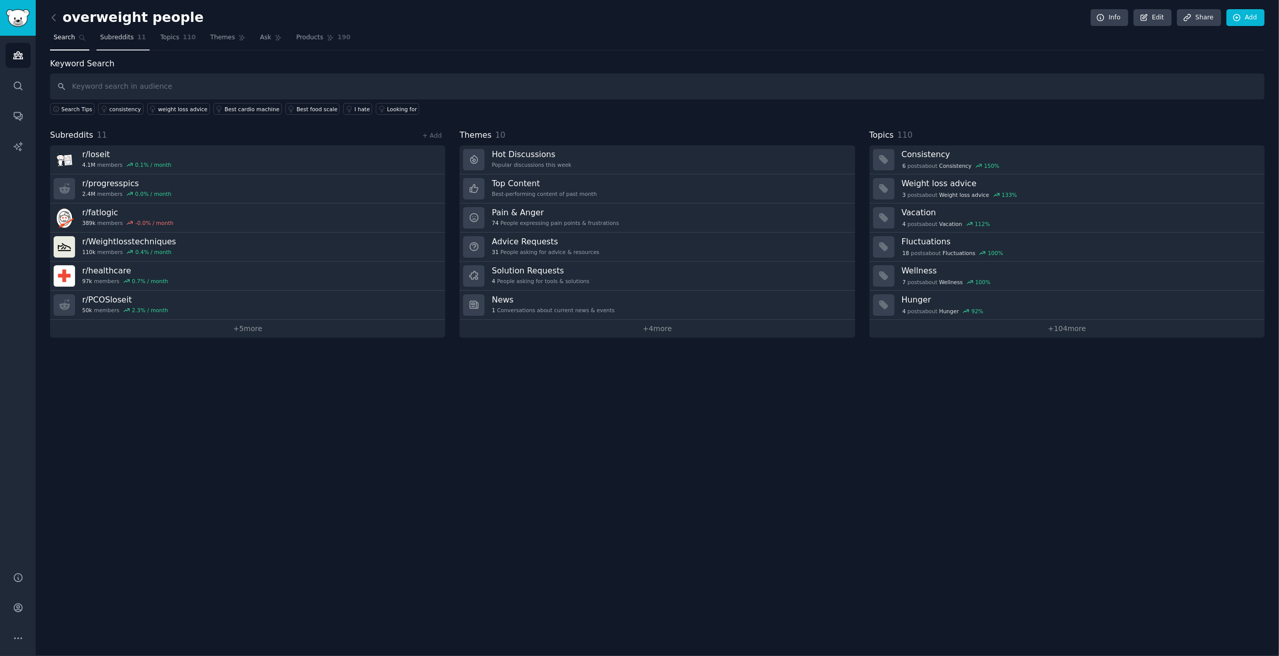
click at [112, 39] on span "Subreddits" at bounding box center [117, 37] width 34 height 9
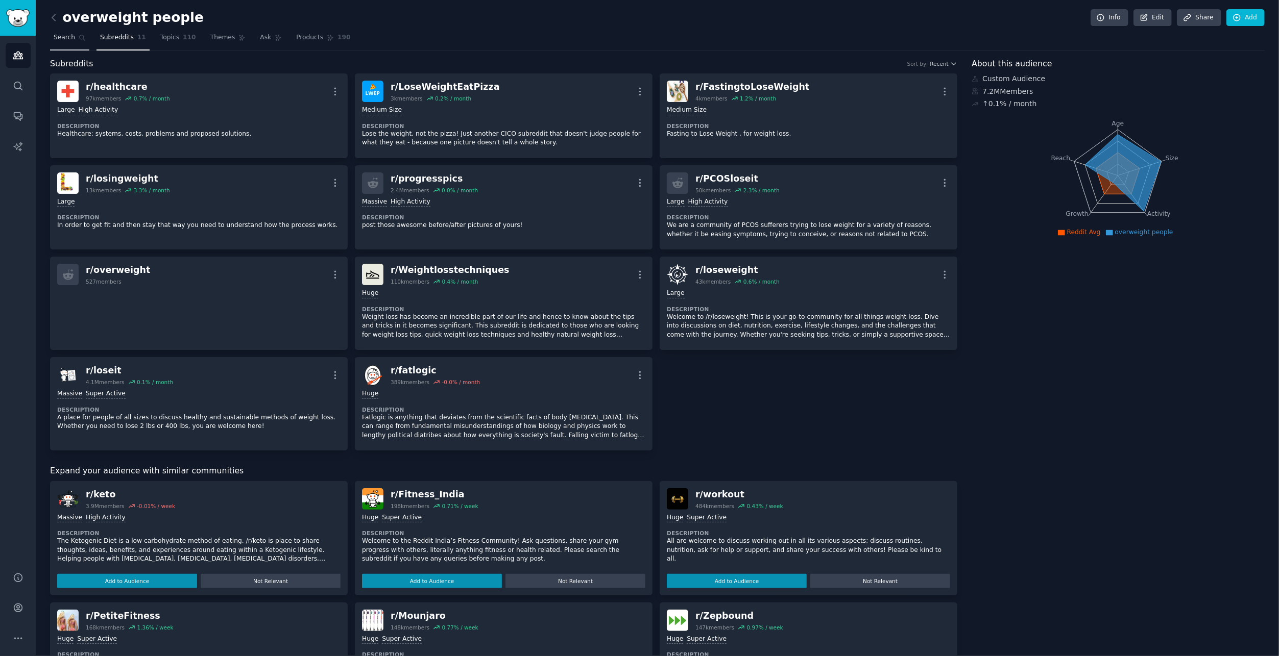
click at [74, 37] on link "Search" at bounding box center [69, 40] width 39 height 21
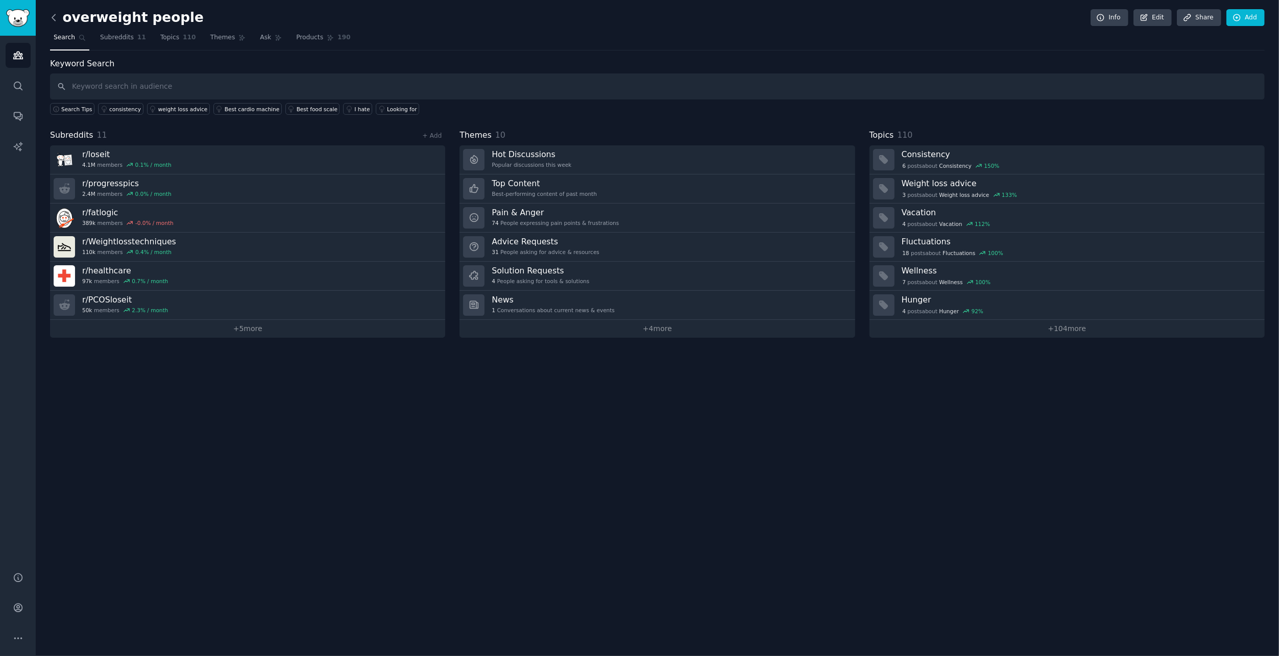
click at [54, 21] on icon at bounding box center [53, 17] width 11 height 11
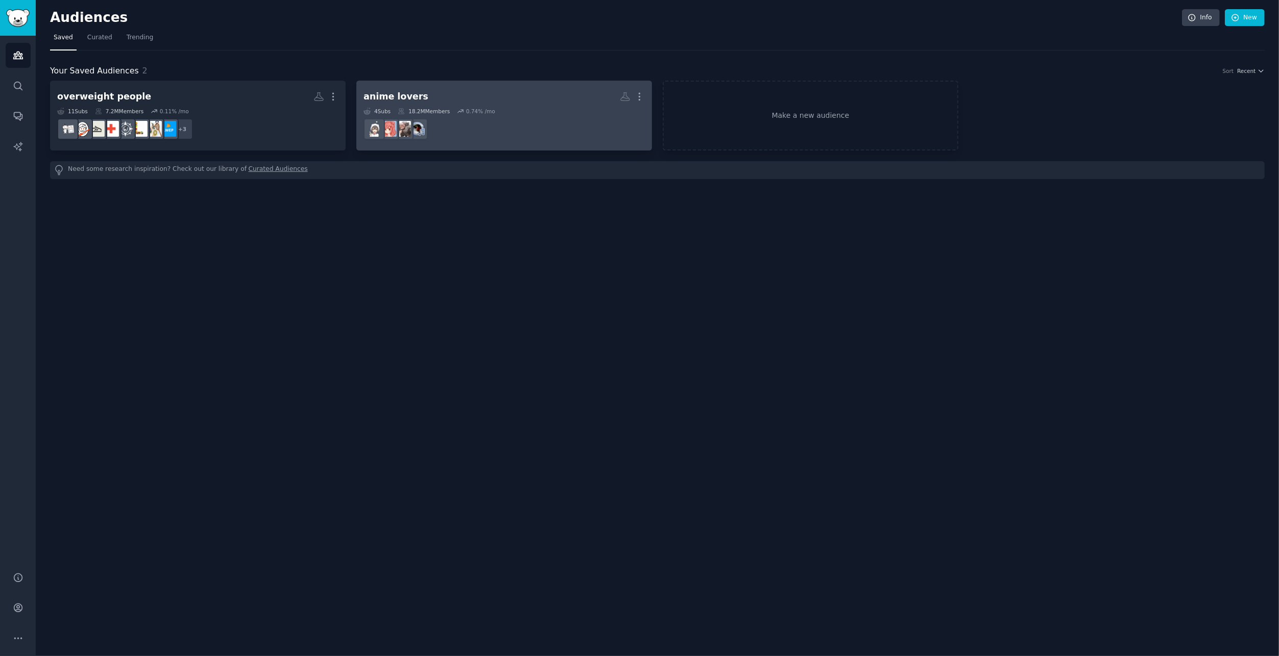
click at [590, 115] on dd at bounding box center [503, 129] width 281 height 29
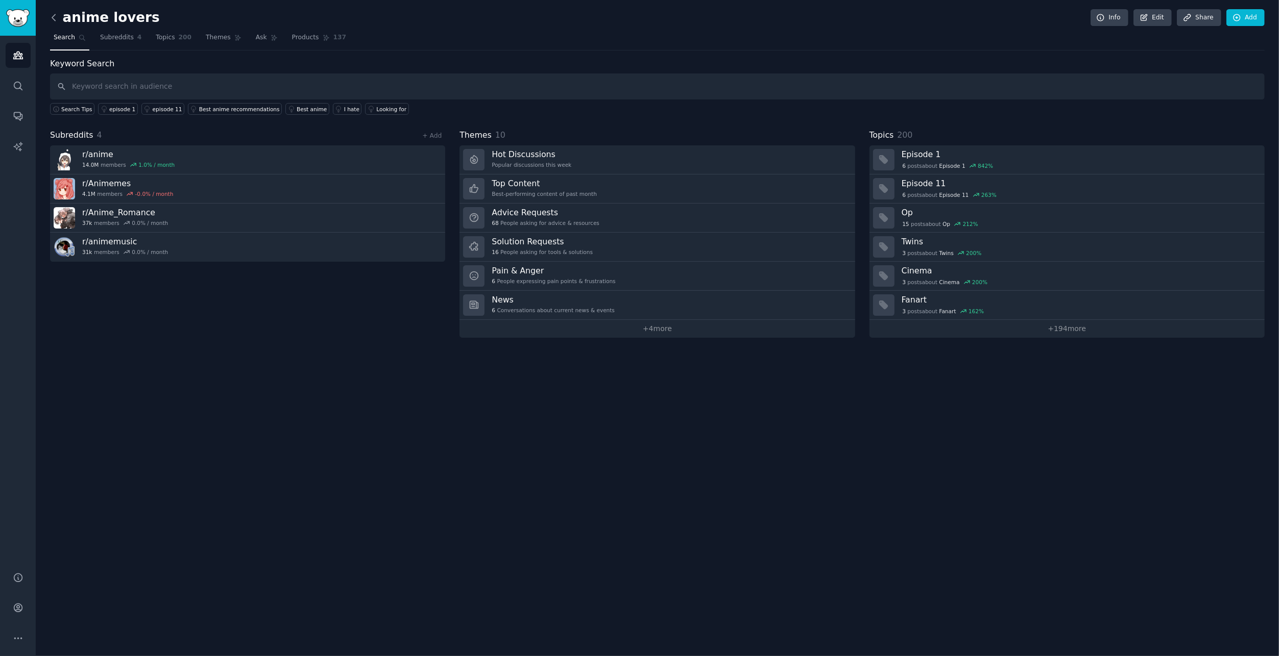
click at [50, 16] on icon at bounding box center [53, 17] width 11 height 11
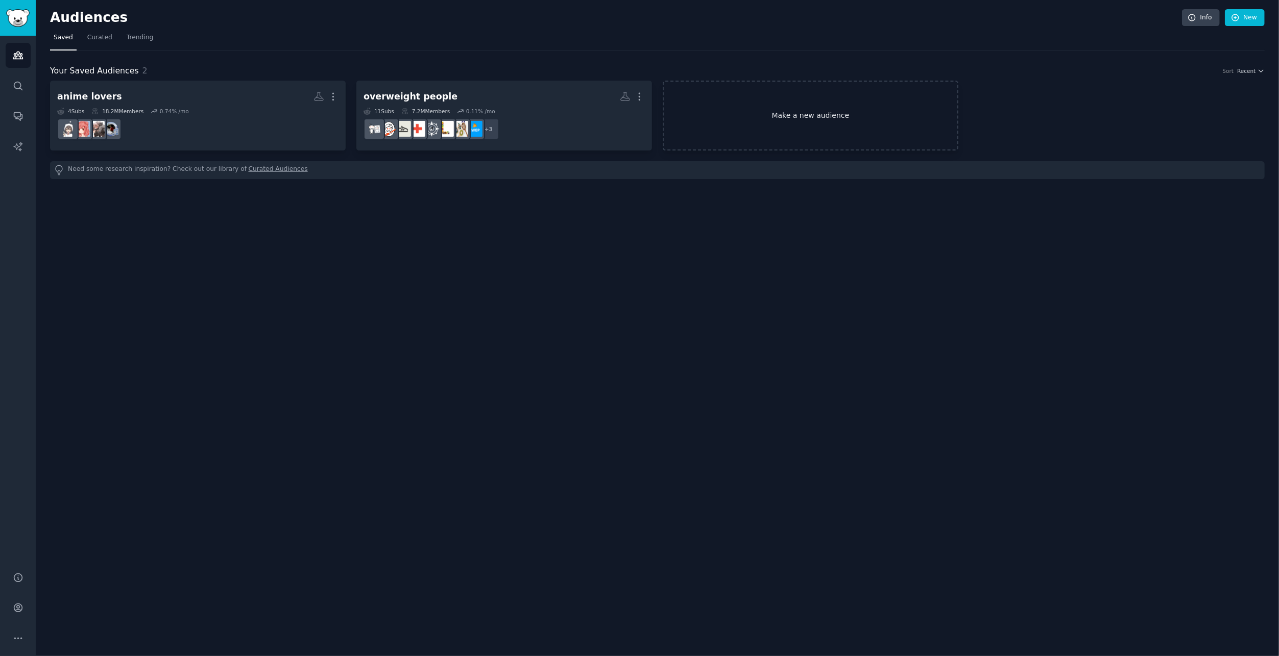
click at [716, 97] on link "Make a new audience" at bounding box center [811, 116] width 296 height 70
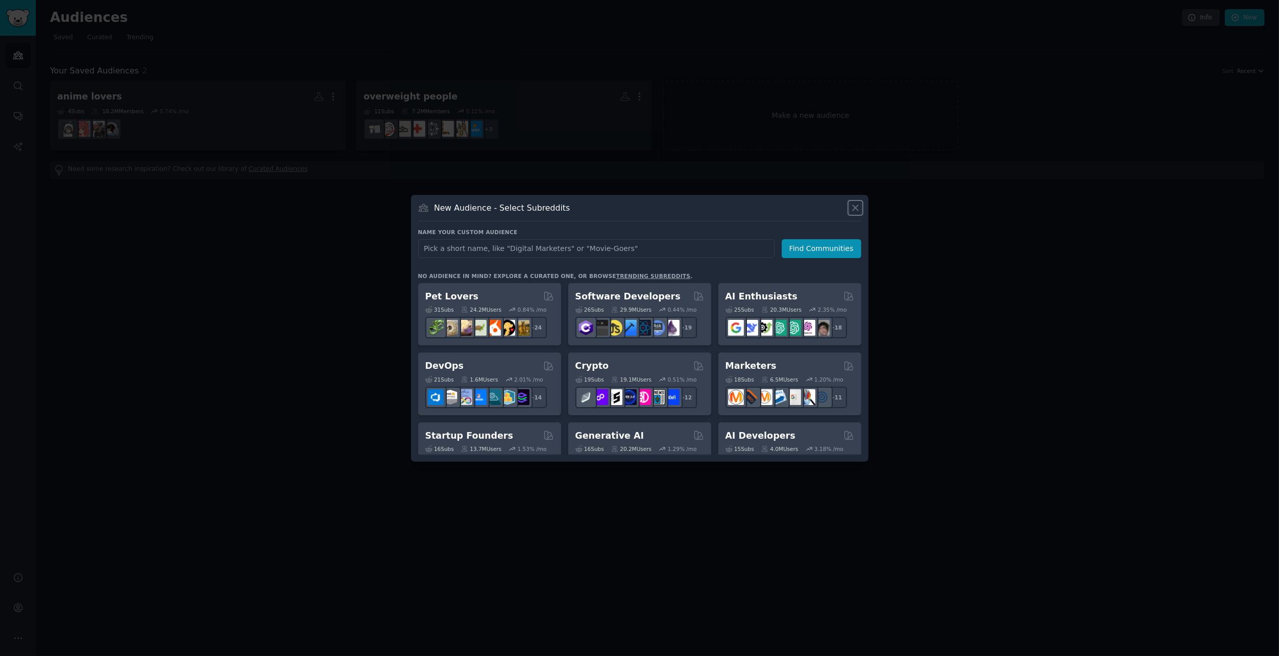
click at [855, 206] on icon at bounding box center [855, 208] width 11 height 11
